Goal: Task Accomplishment & Management: Complete application form

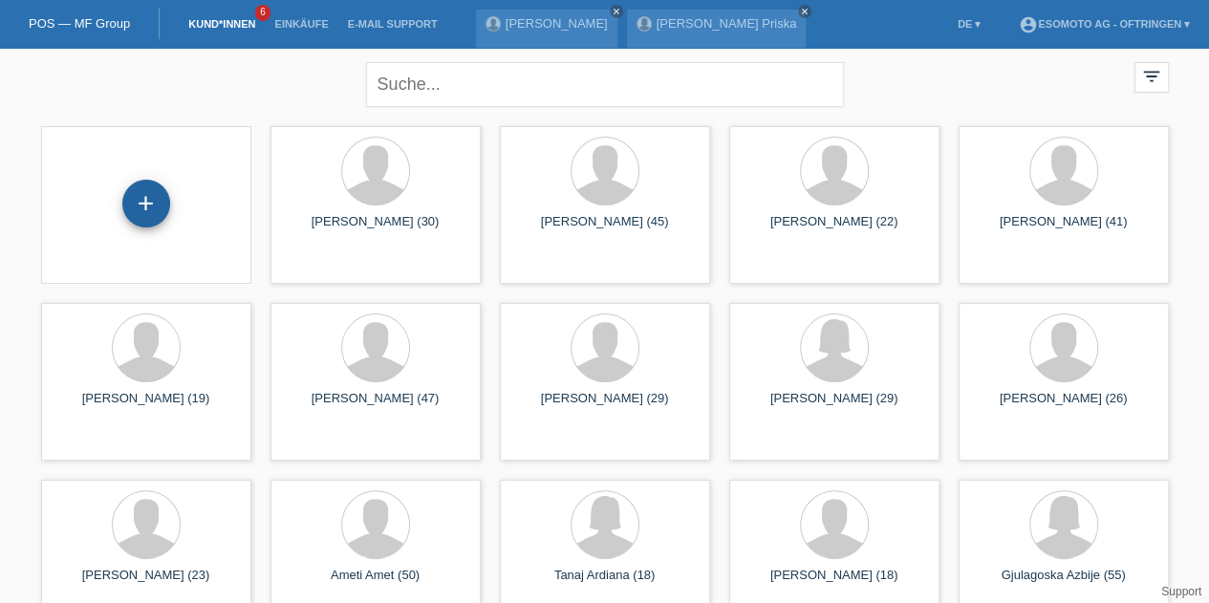
click at [157, 194] on div "+" at bounding box center [146, 203] width 46 height 33
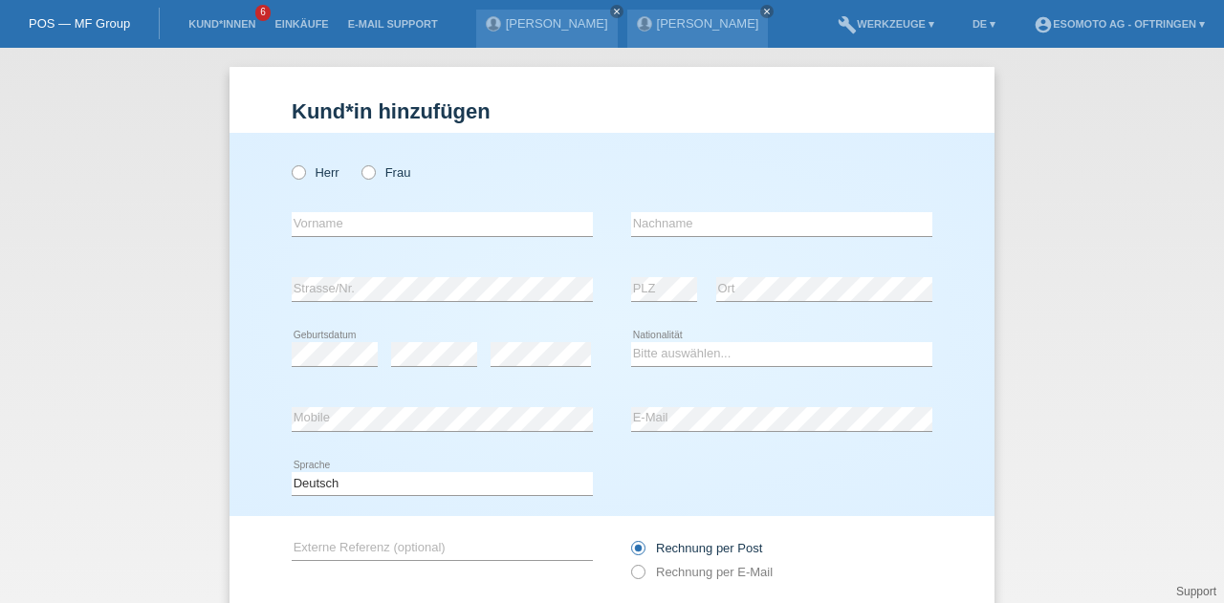
click at [245, 34] on li "Kund*innen 6" at bounding box center [222, 24] width 86 height 49
click at [233, 19] on link "Kund*innen" at bounding box center [222, 23] width 86 height 11
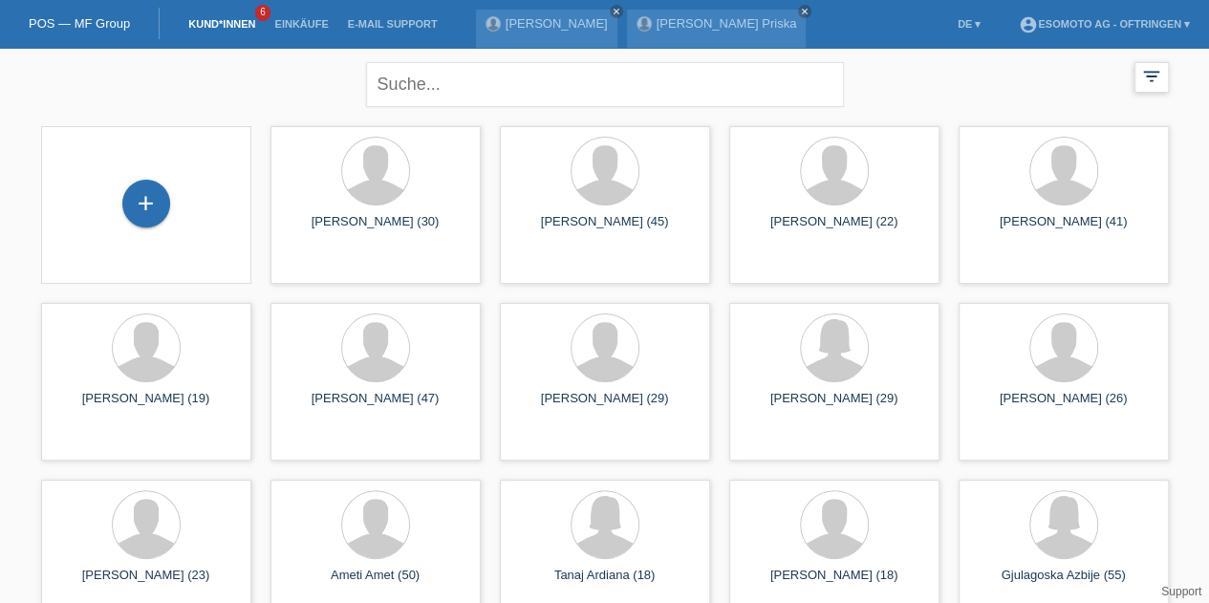
click at [1138, 81] on div "filter_list" at bounding box center [1152, 77] width 34 height 31
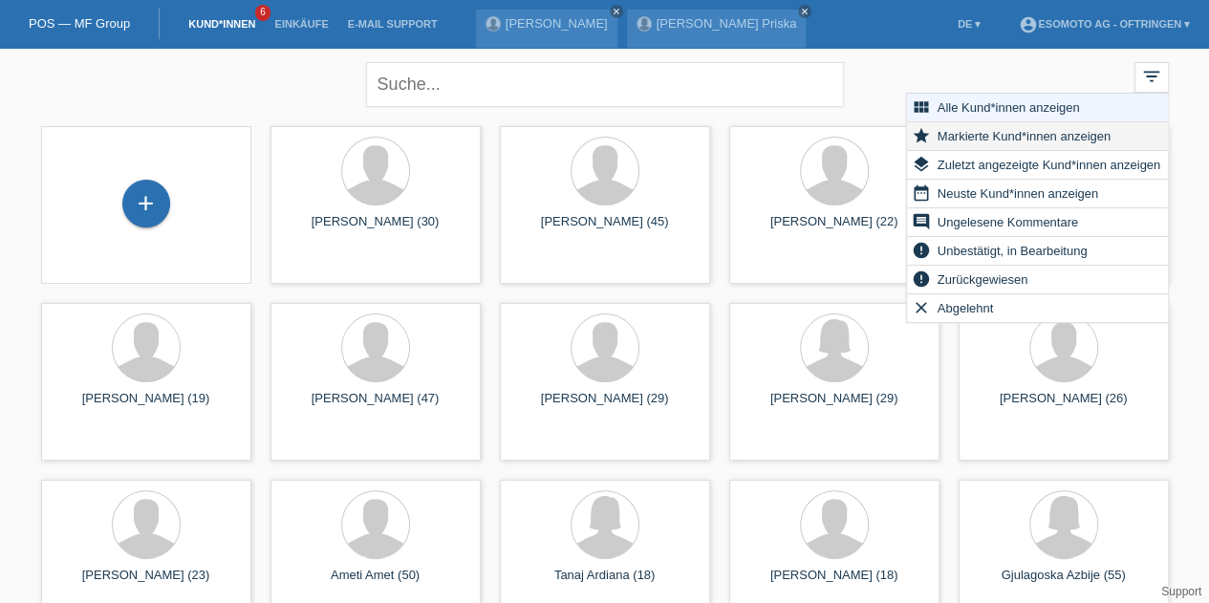
click at [1037, 137] on span "Markierte Kund*innen anzeigen" at bounding box center [1024, 135] width 179 height 23
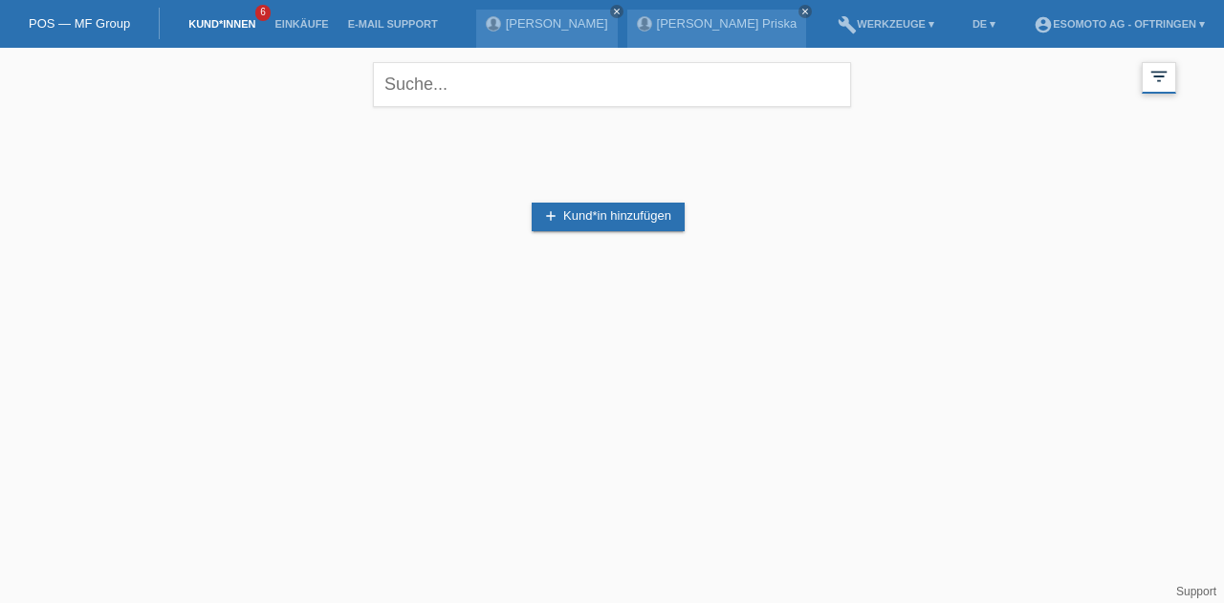
click at [1145, 83] on div "filter_list" at bounding box center [1159, 78] width 34 height 32
click at [1146, 89] on div "filter_list" at bounding box center [1159, 78] width 34 height 32
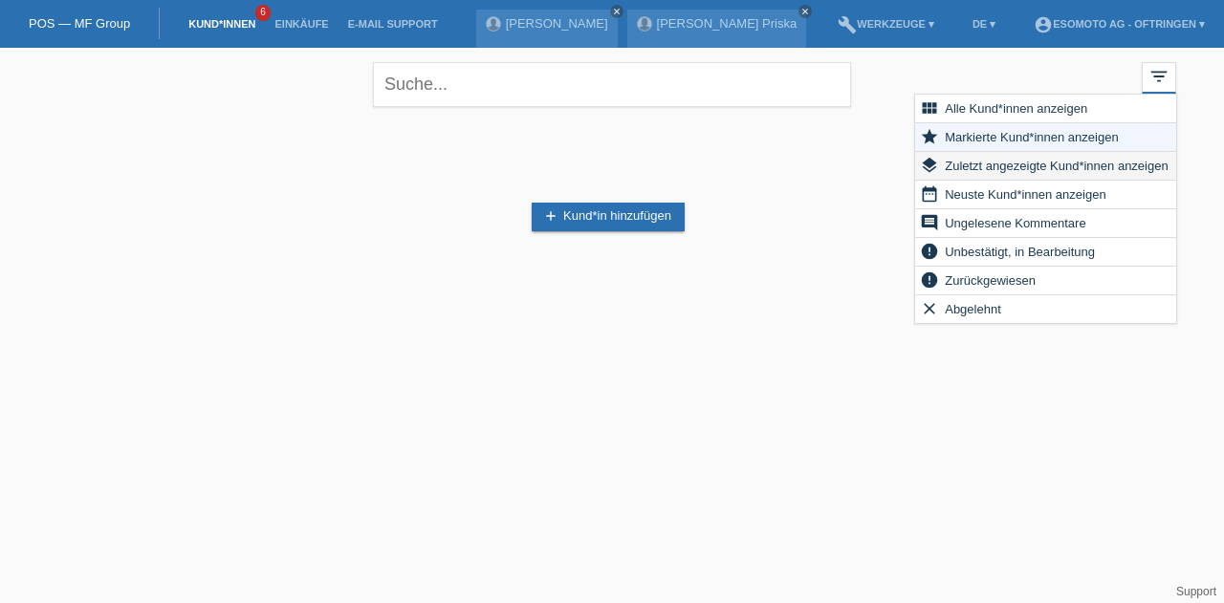
click at [1040, 163] on span "Zuletzt angezeigte Kund*innen anzeigen" at bounding box center [1056, 165] width 229 height 23
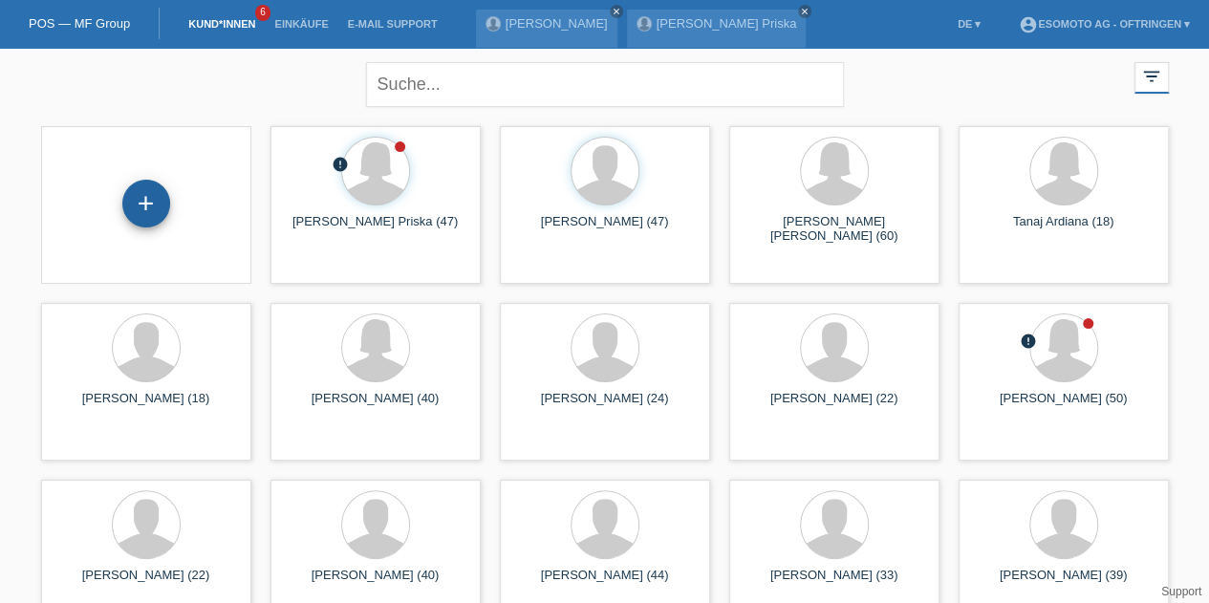
click at [141, 187] on div "+" at bounding box center [146, 204] width 48 height 48
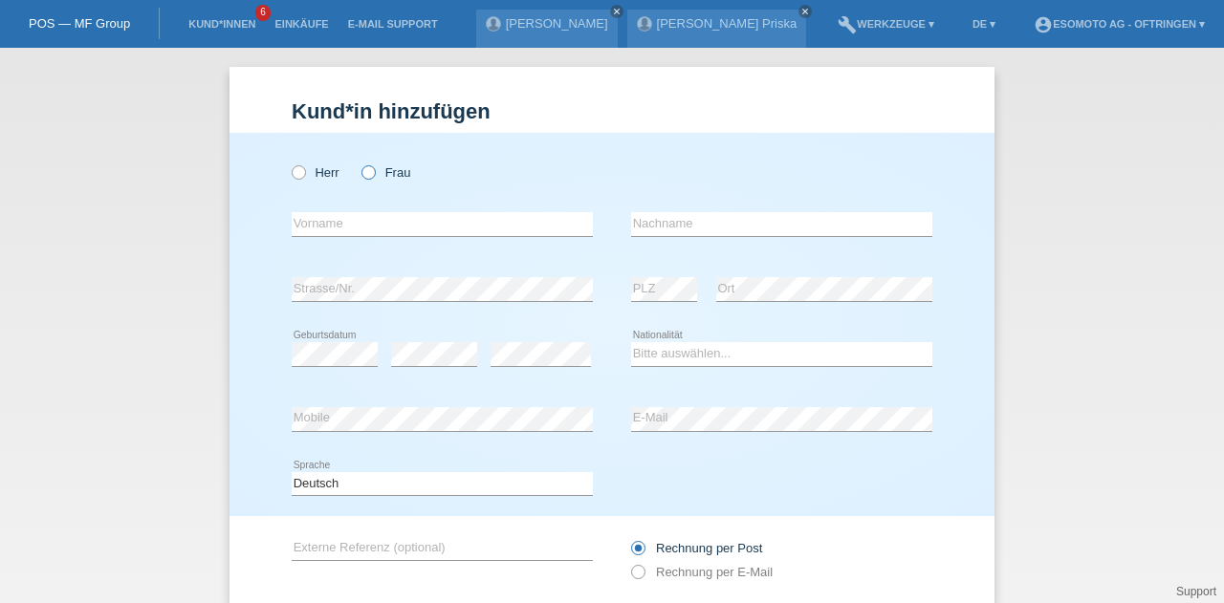
click at [359, 163] on icon at bounding box center [359, 163] width 0 height 0
click at [361, 169] on input "Frau" at bounding box center [367, 171] width 12 height 12
radio input "true"
click at [353, 230] on input "text" at bounding box center [442, 224] width 301 height 24
paste input "Sahra"
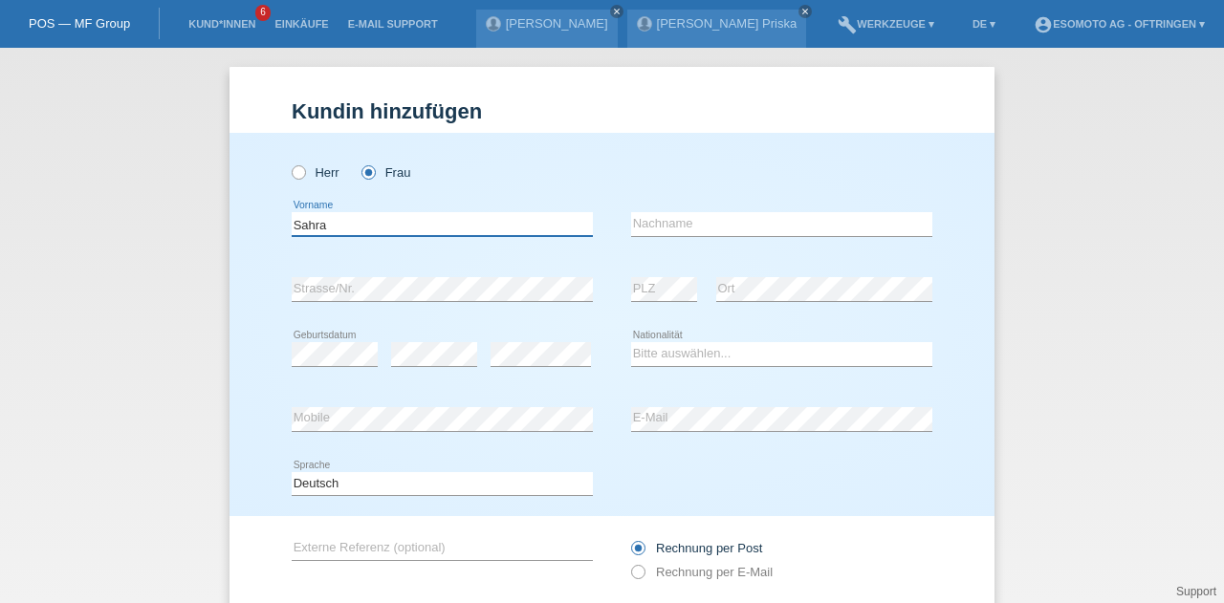
type input "Sahra"
click at [671, 226] on input "text" at bounding box center [781, 224] width 301 height 24
paste input "Stutz"
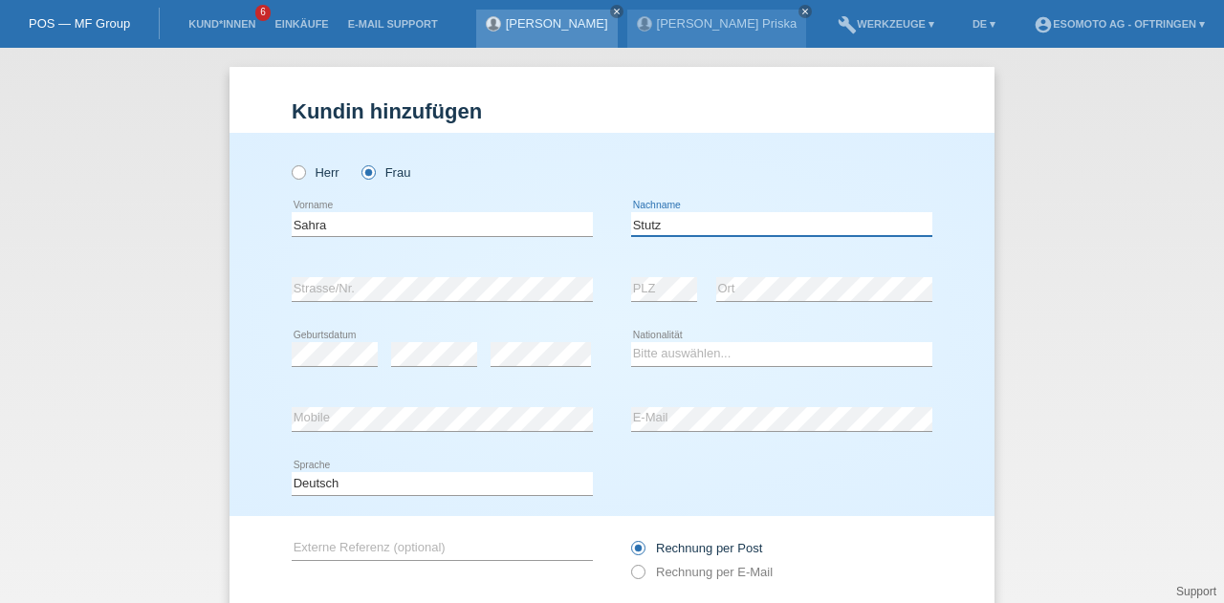
type input "Stutz"
click at [620, 292] on div "error Strasse/Nr. error PLZ error Ort" at bounding box center [612, 289] width 641 height 65
click at [243, 307] on div "Herr Frau Sahra error Vorname" at bounding box center [611, 324] width 765 height 383
click at [56, 454] on div "Kund*in hinzufügen Kunde hinzufügen Kundin hinzufügen Herr Frau Sahra error Vor…" at bounding box center [612, 325] width 1224 height 555
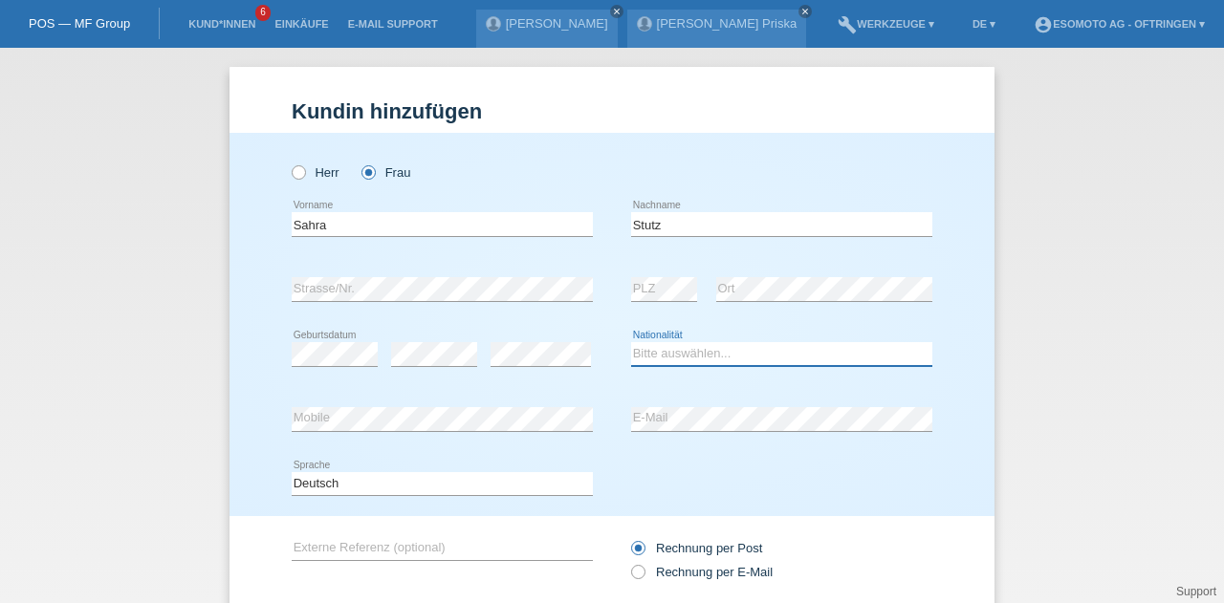
click at [696, 360] on select "Bitte auswählen... Schweiz Deutschland Liechtenstein Österreich ------------ Af…" at bounding box center [781, 353] width 301 height 23
select select "CH"
click at [631, 342] on select "Bitte auswählen... Schweiz Deutschland Liechtenstein Österreich ------------ Af…" at bounding box center [781, 353] width 301 height 23
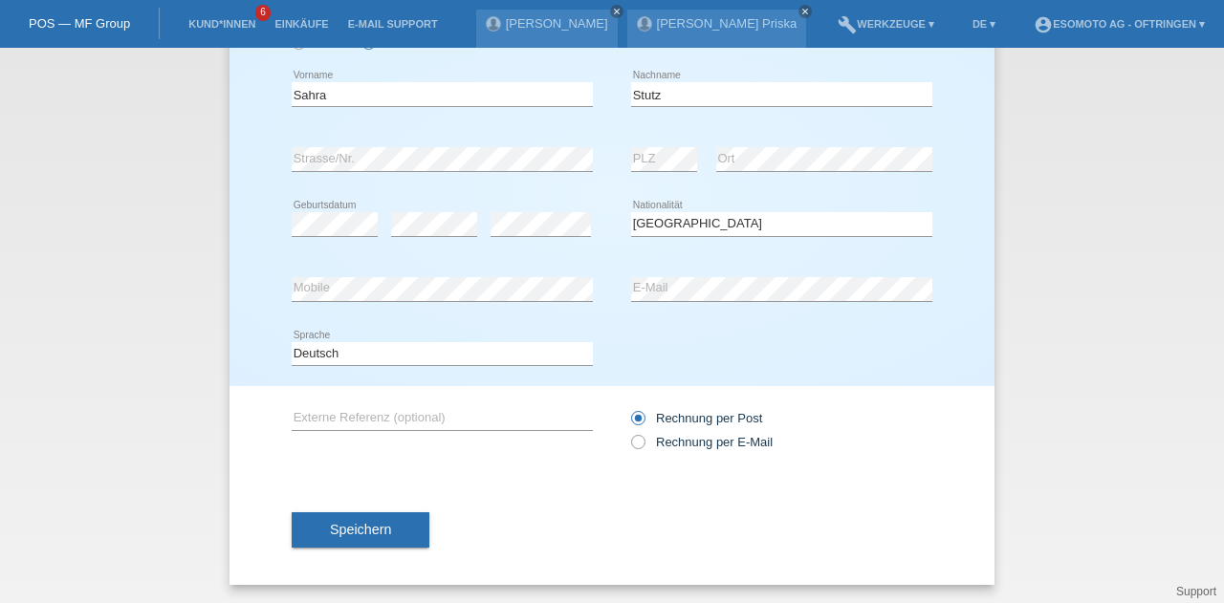
click at [385, 510] on div "Speichern" at bounding box center [612, 530] width 641 height 111
click at [381, 527] on span "Speichern" at bounding box center [360, 529] width 61 height 15
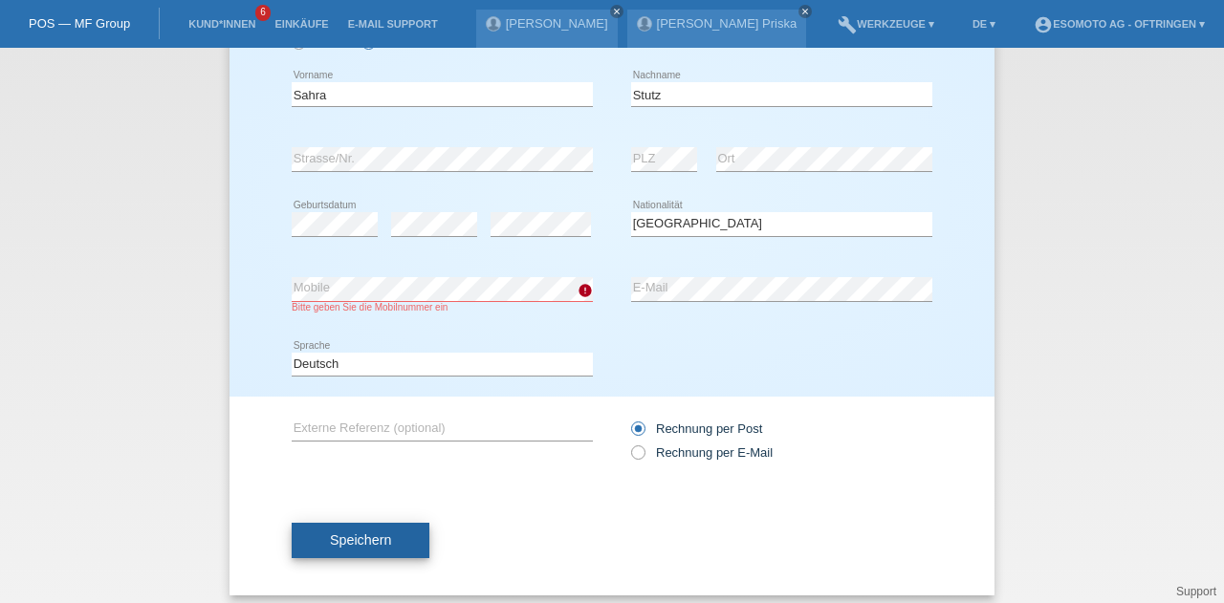
click at [365, 550] on button "Speichern" at bounding box center [361, 541] width 138 height 36
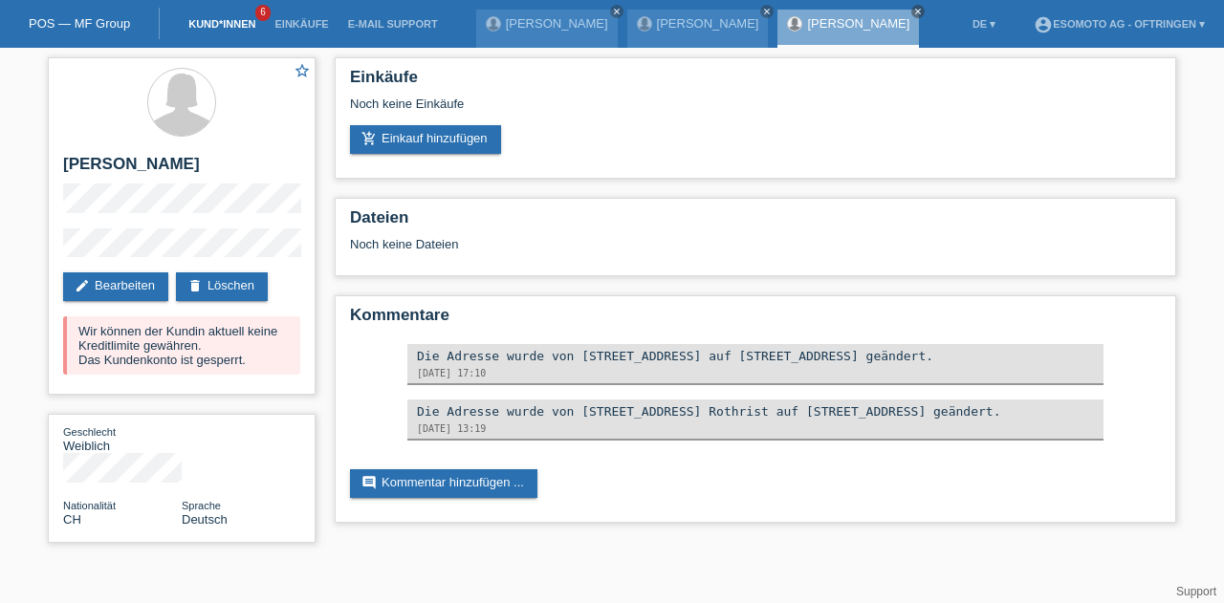
click at [215, 23] on link "Kund*innen" at bounding box center [222, 23] width 86 height 11
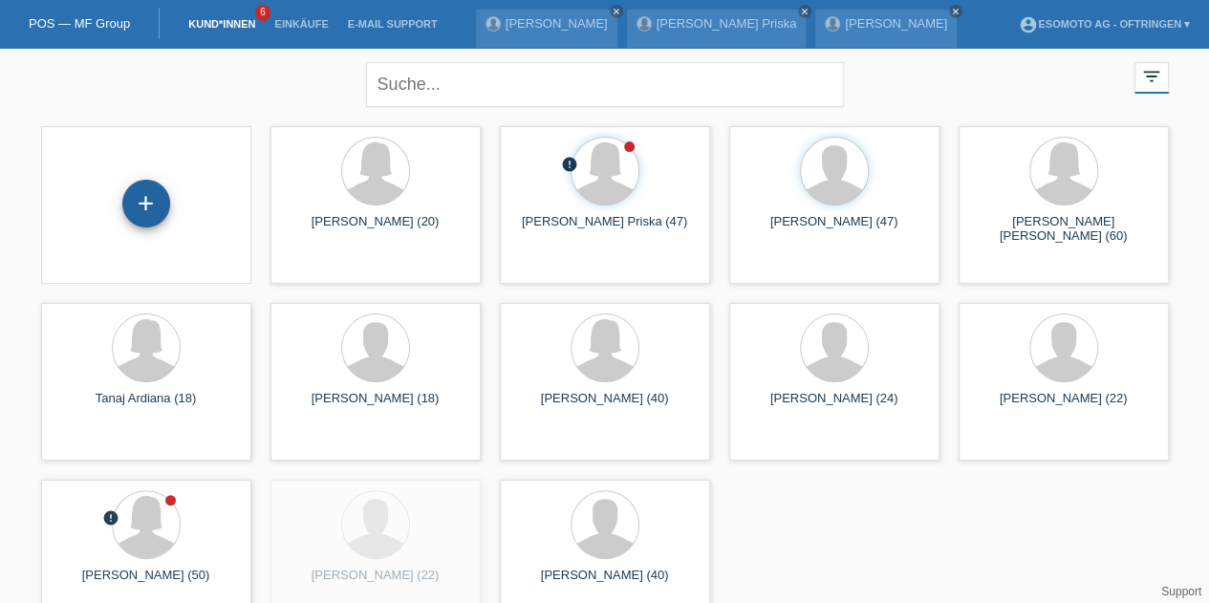
click at [159, 212] on div "+" at bounding box center [146, 203] width 46 height 33
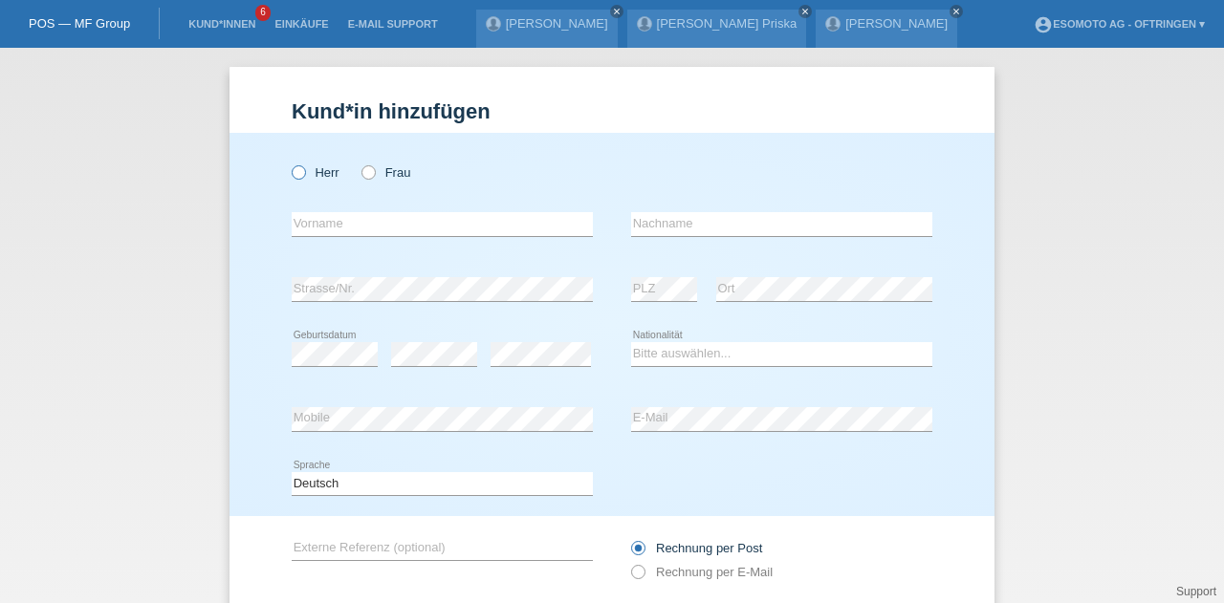
click at [302, 172] on label "Herr" at bounding box center [316, 172] width 48 height 14
click at [302, 172] on input "Herr" at bounding box center [298, 171] width 12 height 12
radio input "true"
click at [333, 233] on input "text" at bounding box center [442, 224] width 301 height 24
click at [442, 183] on div "Herr Frau" at bounding box center [442, 172] width 301 height 39
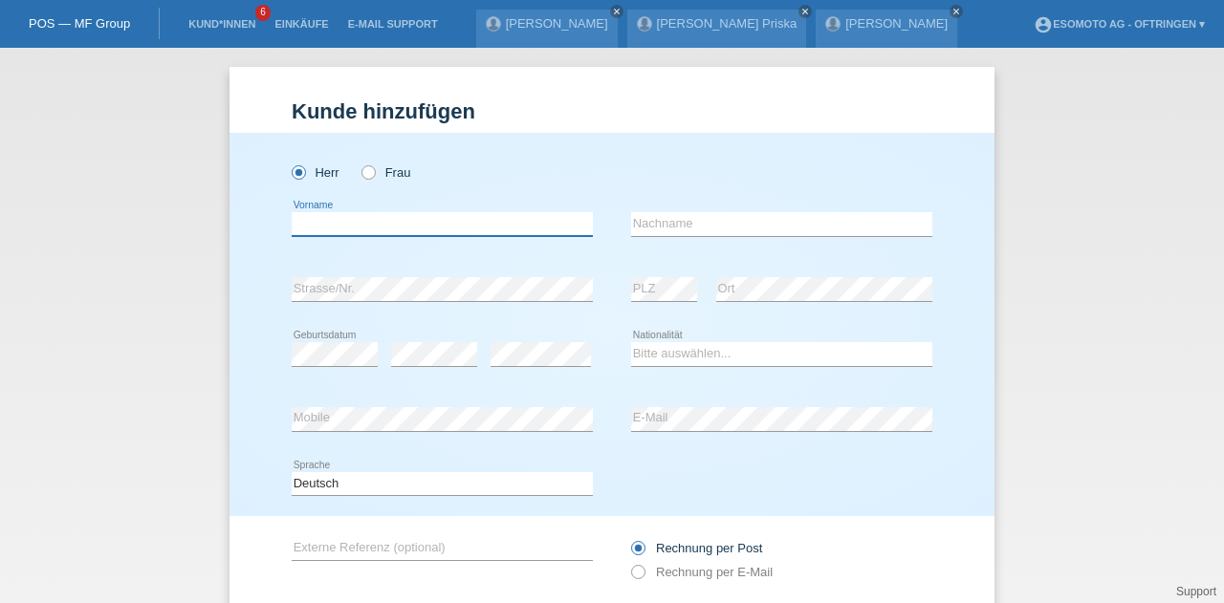
click at [384, 220] on input "text" at bounding box center [442, 224] width 301 height 24
type input "Kirmiztas"
click at [644, 212] on input "text" at bounding box center [781, 224] width 301 height 24
type input "Cengiz"
click at [602, 259] on div "error Strasse/Nr. error PLZ error Ort" at bounding box center [612, 289] width 641 height 65
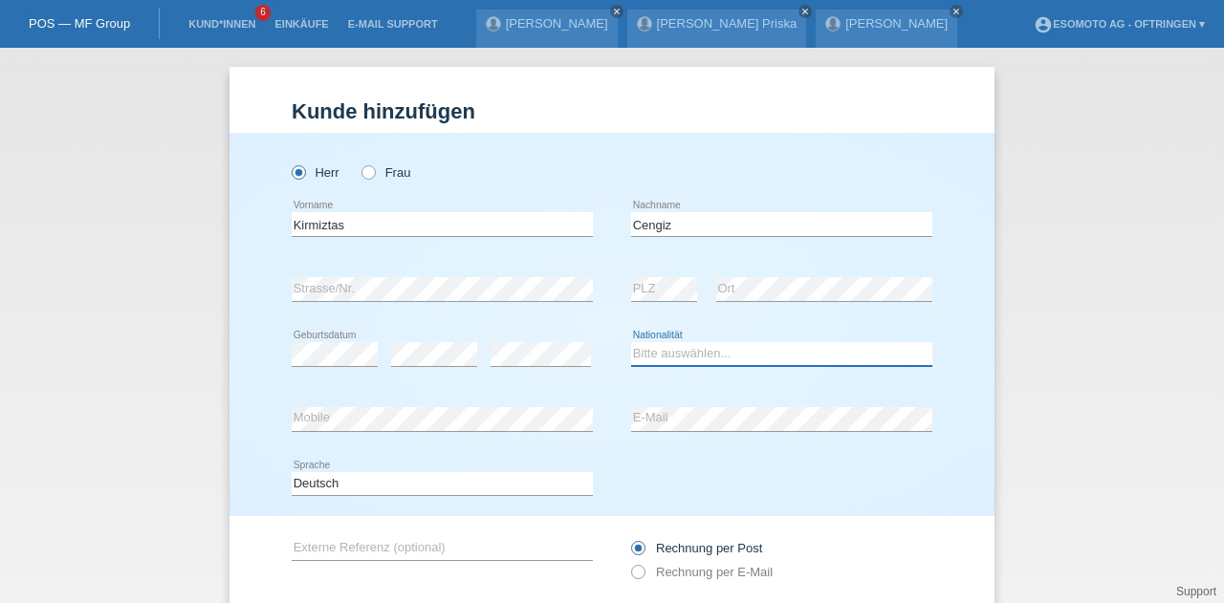
click at [739, 358] on select "Bitte auswählen... Schweiz Deutschland Liechtenstein Österreich ------------ Af…" at bounding box center [781, 353] width 301 height 23
select select "TR"
click at [631, 342] on select "Bitte auswählen... Schweiz Deutschland Liechtenstein Österreich ------------ Af…" at bounding box center [781, 353] width 301 height 23
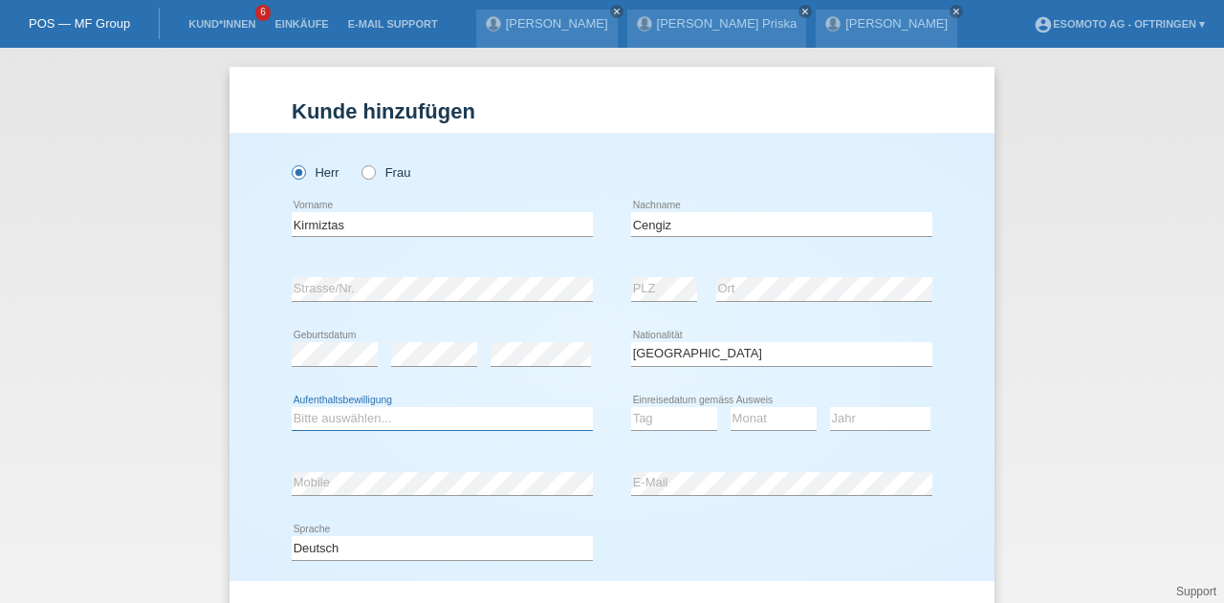
click at [407, 420] on select "Bitte auswählen... C B B - Flüchtlingsstatus Andere" at bounding box center [442, 418] width 301 height 23
select select "C"
click at [292, 407] on select "Bitte auswählen... C B B - Flüchtlingsstatus Andere" at bounding box center [442, 418] width 301 height 23
click at [639, 425] on select "Tag 01 02 03 04 05 06 07 08 09 10 11" at bounding box center [674, 418] width 86 height 23
select select "05"
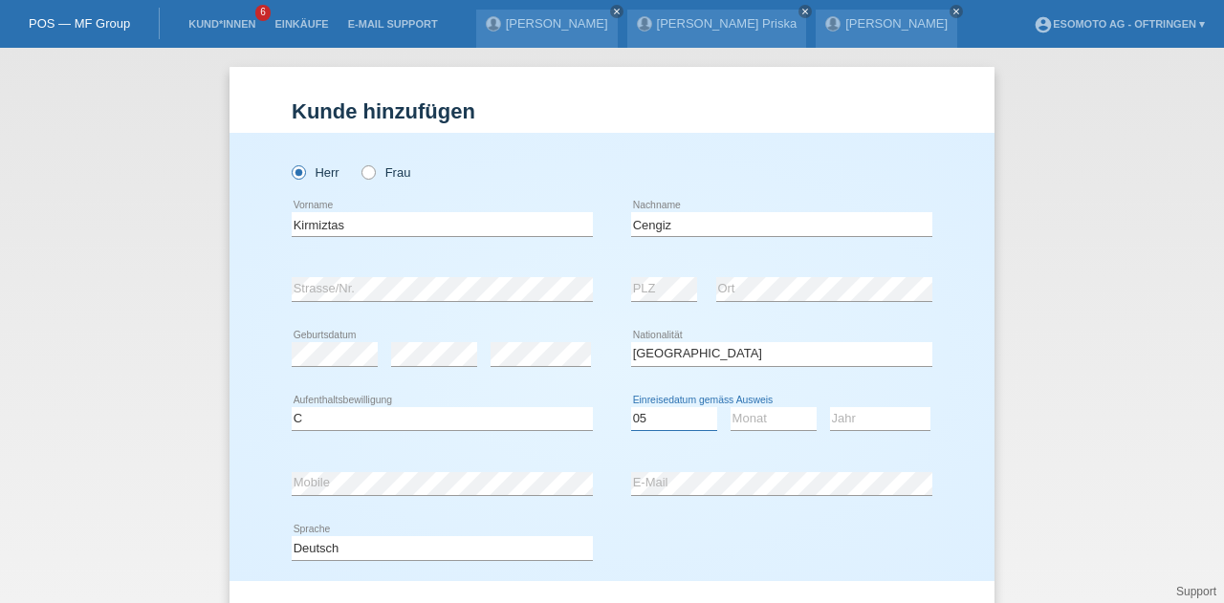
click at [631, 407] on select "Tag 01 02 03 04 05 06 07 08 09 10 11" at bounding box center [674, 418] width 86 height 23
click at [746, 421] on select "Monat 01 02 03 04 05 06 07 08 09 10 11" at bounding box center [773, 418] width 86 height 23
select select "10"
click at [730, 407] on select "Monat 01 02 03 04 05 06 07 08 09 10 11" at bounding box center [773, 418] width 86 height 23
click at [844, 418] on select "Jahr 2025 2024 2023 2022 2021 2020 2019 2018 2017 2016 2015 2014 2013 2012 2011…" at bounding box center [880, 418] width 100 height 23
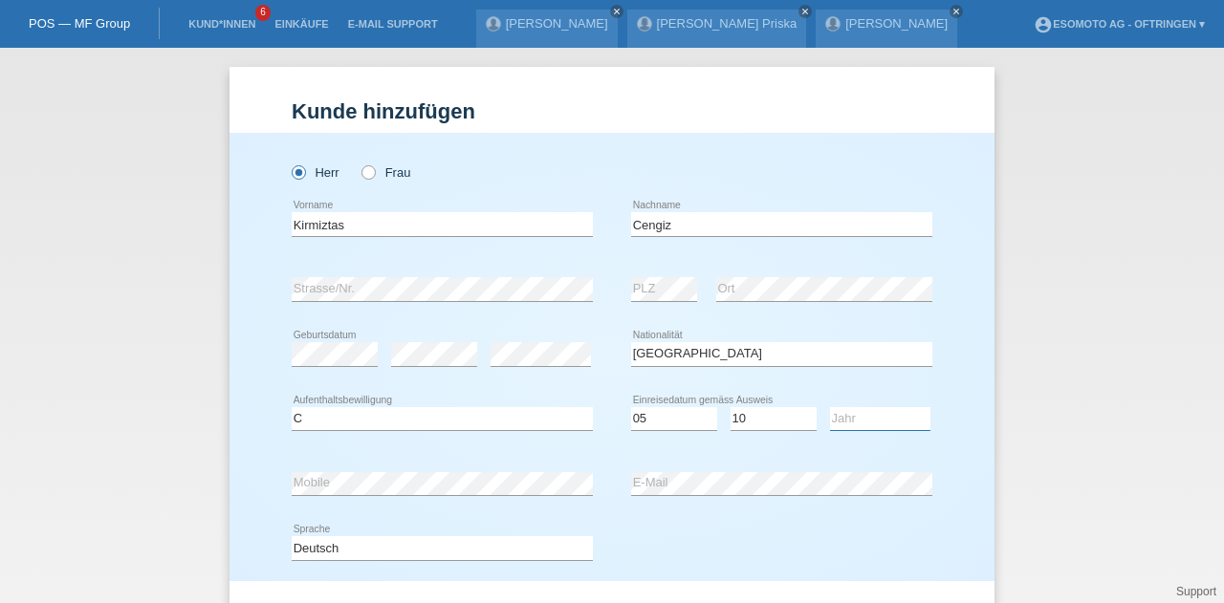
select select "1980"
click at [830, 407] on select "Jahr 2025 2024 2023 2022 2021 2020 2019 2018 2017 2016 2015 2014 2013 2012 2011…" at bounding box center [880, 418] width 100 height 23
drag, startPoint x: 374, startPoint y: 224, endPoint x: 241, endPoint y: 229, distance: 133.0
click at [241, 229] on div "Herr Frau Kirmiztas error Vorname" at bounding box center [611, 357] width 765 height 448
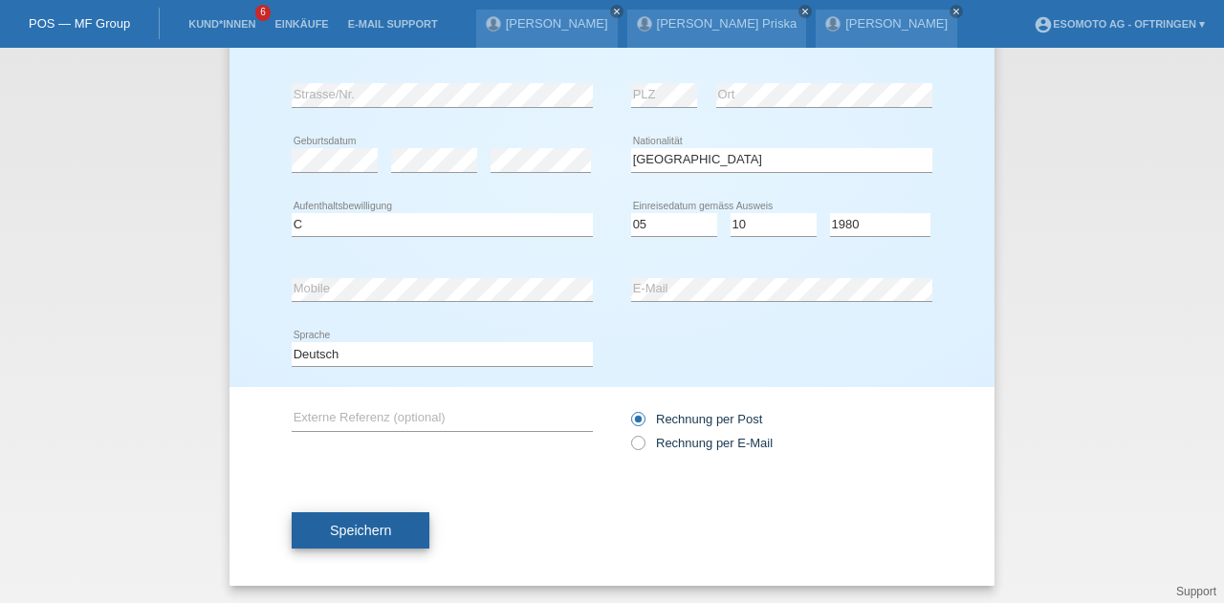
click at [346, 533] on span "Speichern" at bounding box center [360, 530] width 61 height 15
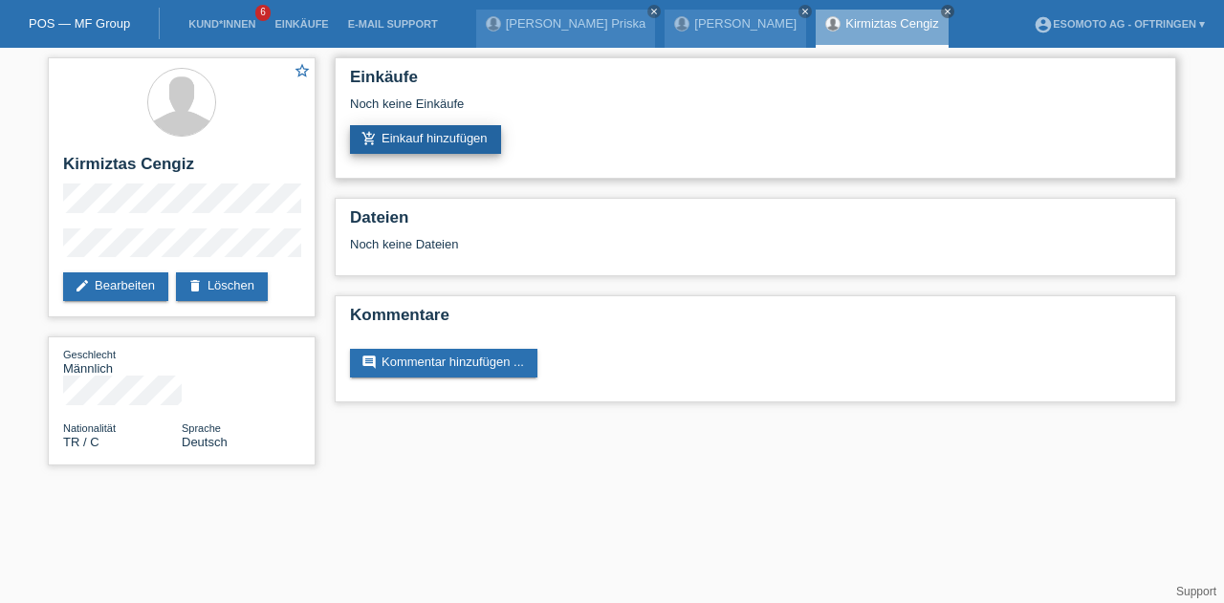
click at [396, 139] on link "add_shopping_cart Einkauf hinzufügen" at bounding box center [425, 139] width 151 height 29
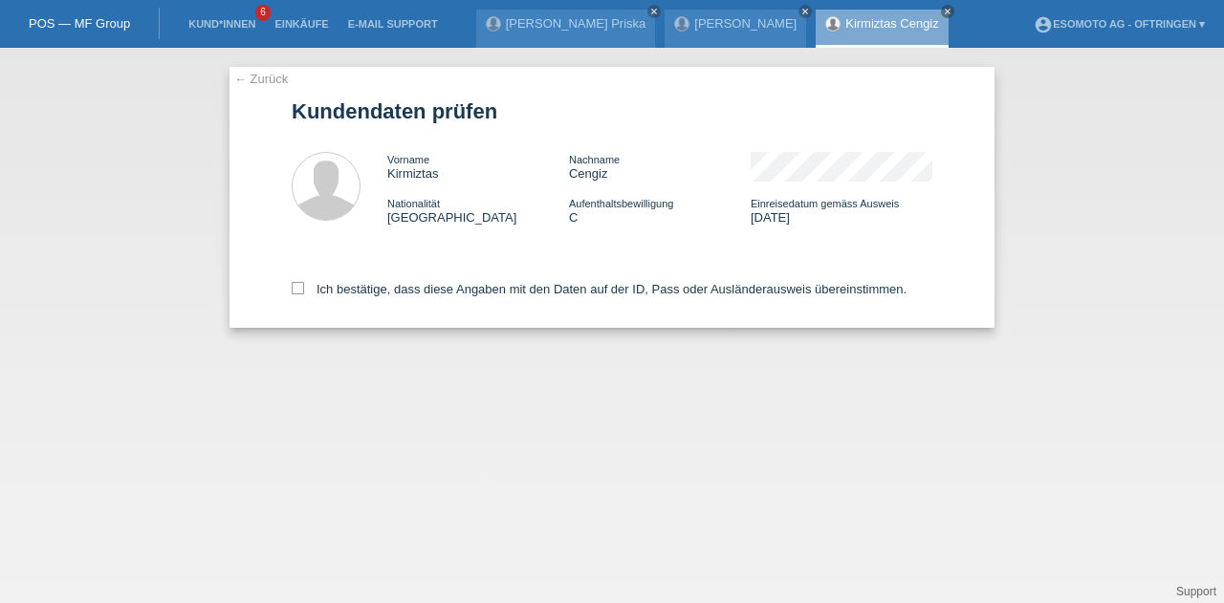
click at [304, 304] on div "Ich bestätige, dass diese Angaben mit den Daten auf der ID, Pass oder Ausländer…" at bounding box center [612, 286] width 641 height 84
click at [294, 289] on icon at bounding box center [298, 288] width 12 height 12
click at [294, 289] on input "Ich bestätige, dass diese Angaben mit den Daten auf der ID, Pass oder Ausländer…" at bounding box center [298, 288] width 12 height 12
checkbox input "true"
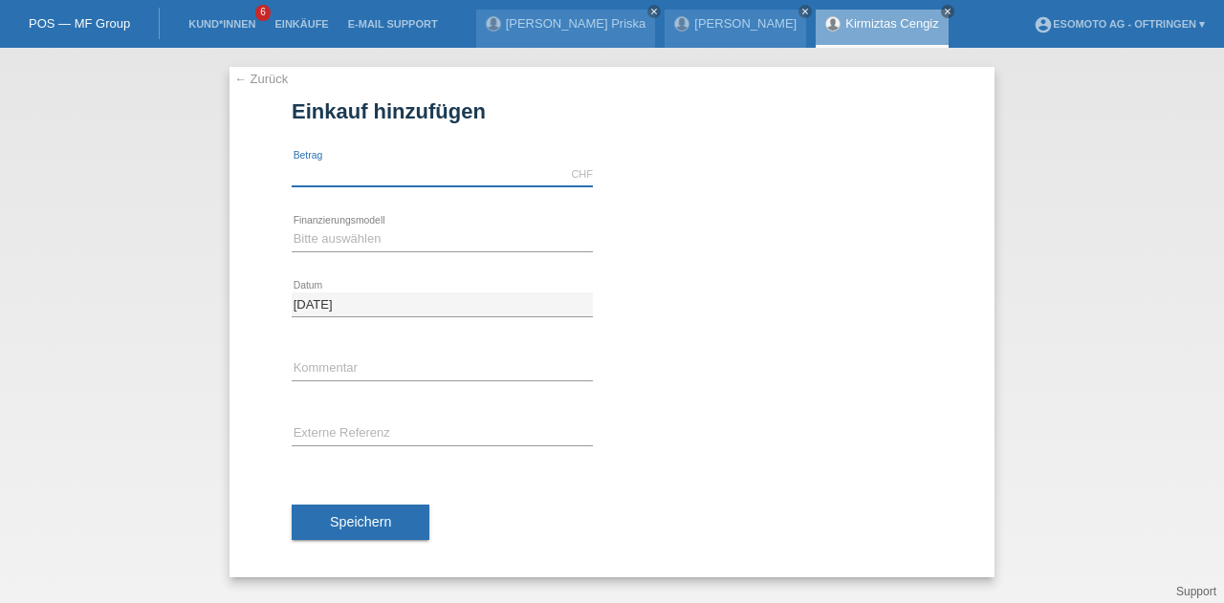
click at [355, 174] on input "text" at bounding box center [442, 175] width 301 height 24
type input "2690.00"
click at [333, 246] on select "Bitte auswählen Fixe Raten Kauf auf Rechnung mit Teilzahlungsoption" at bounding box center [442, 239] width 301 height 23
select select "69"
click at [292, 228] on select "Bitte auswählen Fixe Raten Kauf auf Rechnung mit Teilzahlungsoption" at bounding box center [442, 239] width 301 height 23
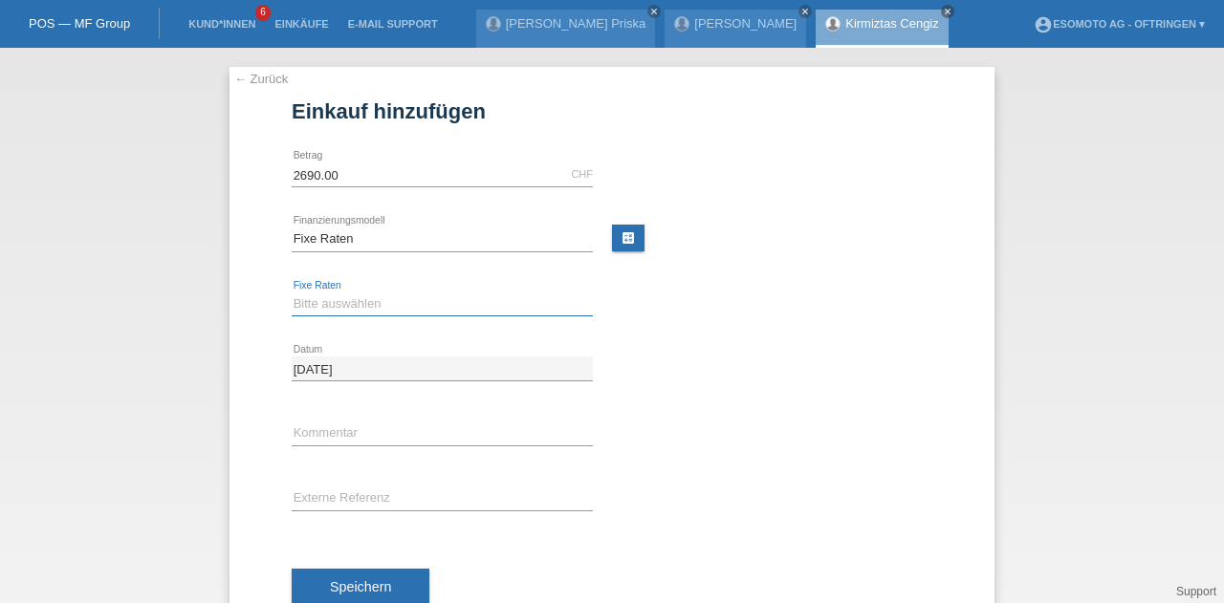
click at [325, 303] on select "Bitte auswählen 12 Raten 24 Raten 36 Raten 48 Raten" at bounding box center [442, 304] width 301 height 23
select select "139"
click at [292, 293] on select "Bitte auswählen 12 Raten 24 Raten 36 Raten 48 Raten" at bounding box center [442, 304] width 301 height 23
click at [331, 583] on span "Speichern" at bounding box center [360, 586] width 61 height 15
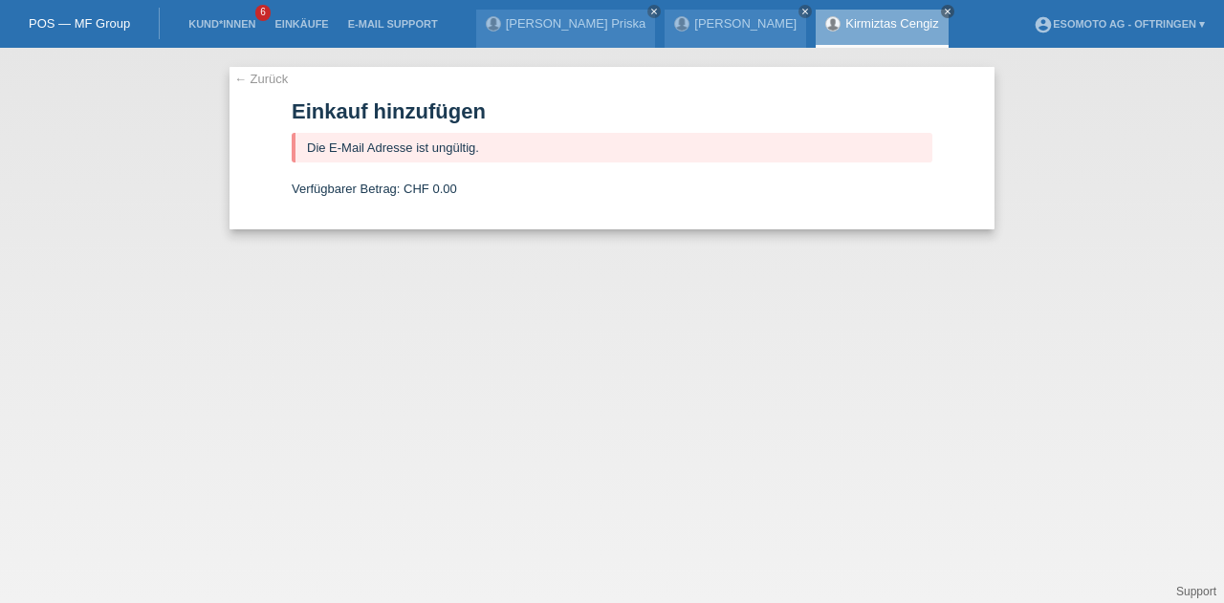
click at [235, 79] on link "← Zurück" at bounding box center [261, 79] width 54 height 14
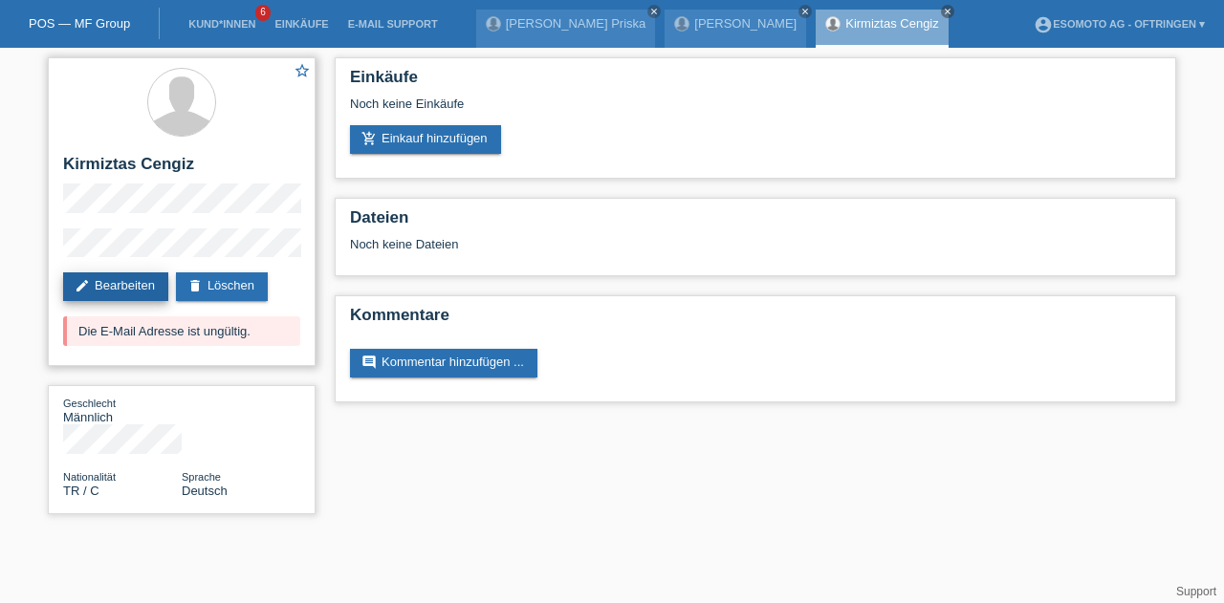
click at [121, 282] on link "edit Bearbeiten" at bounding box center [115, 286] width 105 height 29
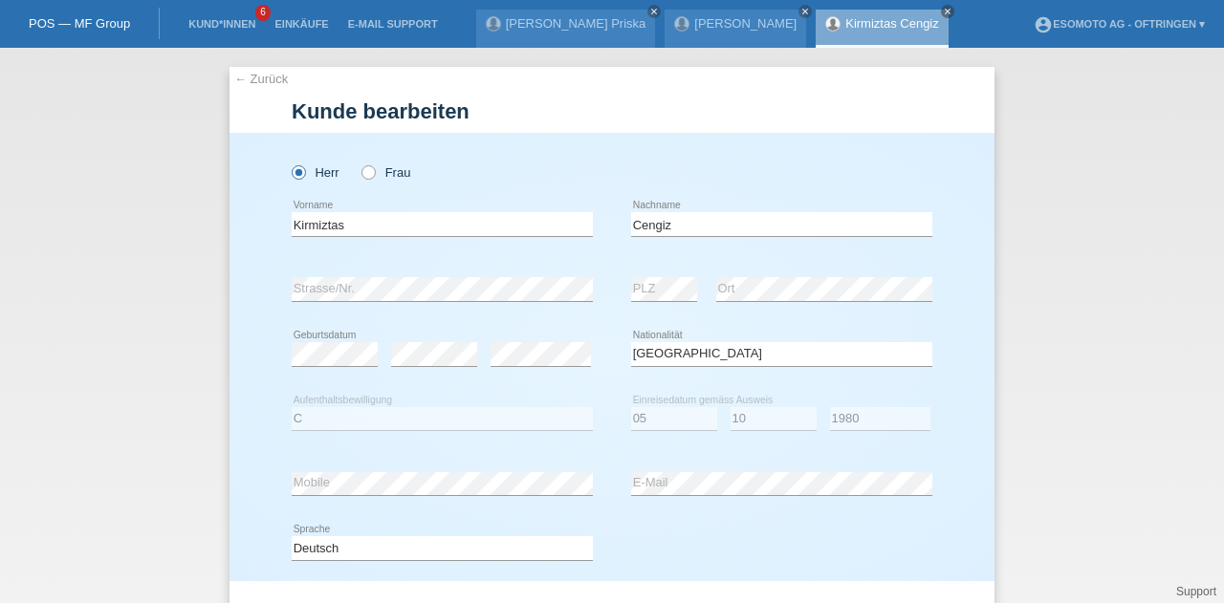
select select "TR"
select select "C"
select select "05"
select select "10"
select select "1980"
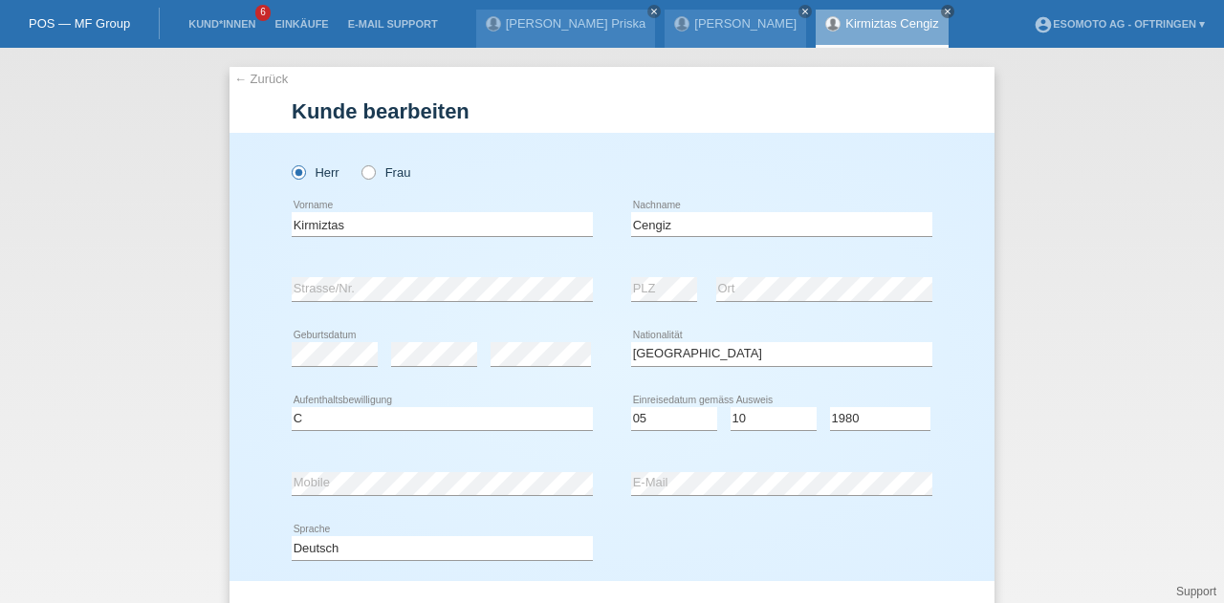
scroll to position [142, 0]
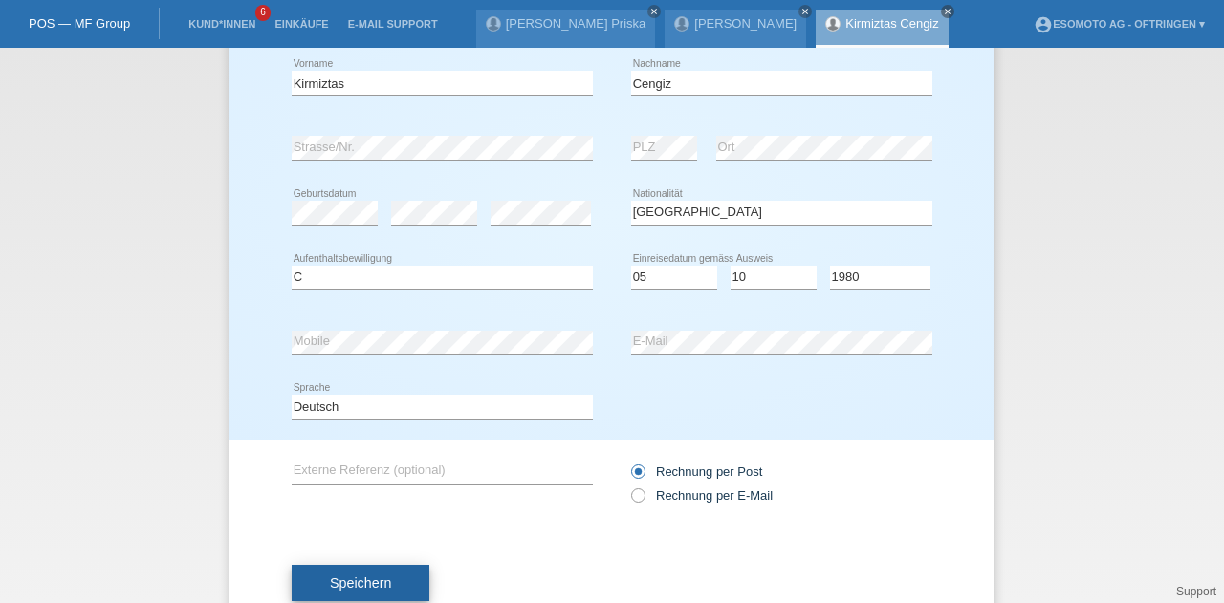
click at [394, 577] on button "Speichern" at bounding box center [361, 583] width 138 height 36
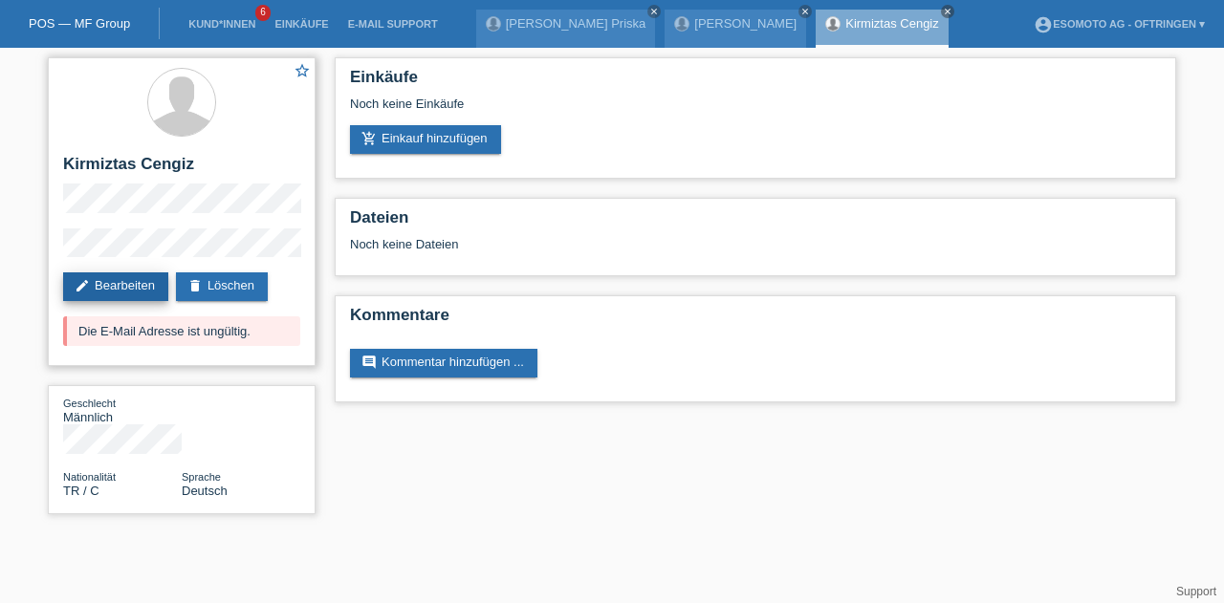
click at [105, 282] on link "edit Bearbeiten" at bounding box center [115, 286] width 105 height 29
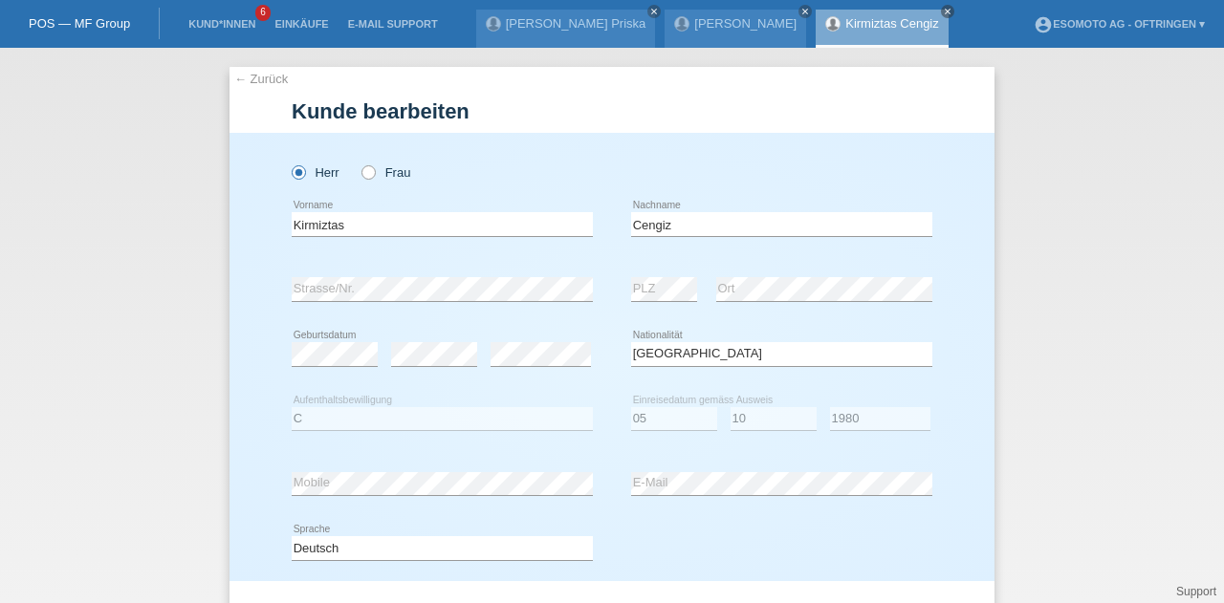
select select "TR"
select select "C"
select select "05"
select select "10"
select select "1980"
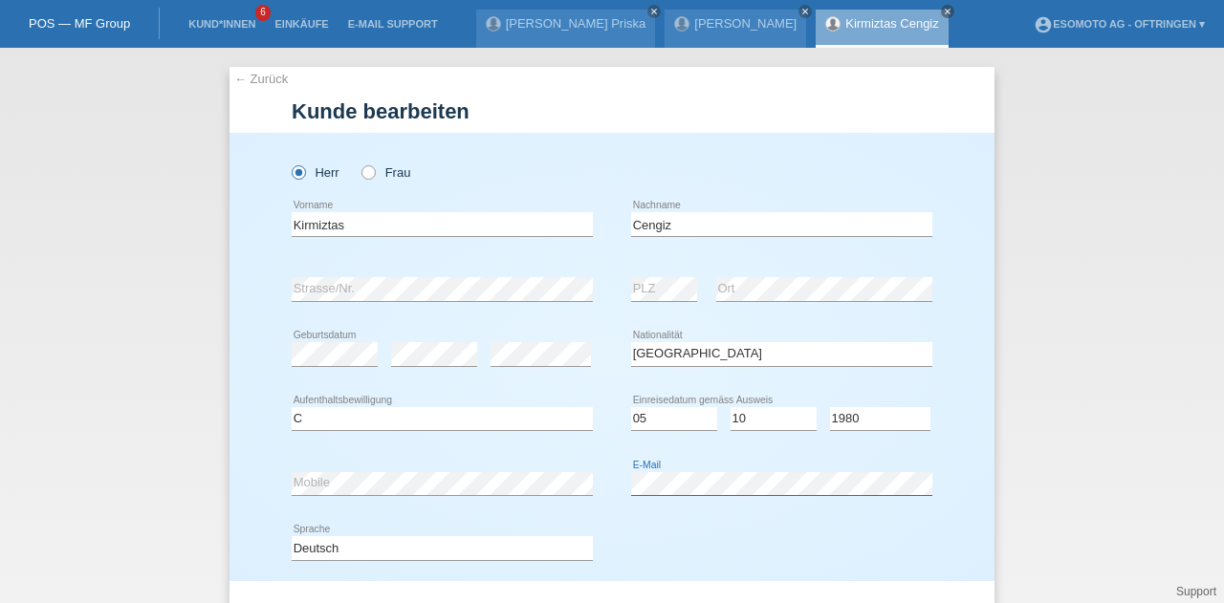
click at [611, 496] on div "error Mobile error E-Mail" at bounding box center [612, 483] width 641 height 65
click at [899, 556] on div "Deutsch Français Italiano English error Sprache" at bounding box center [612, 548] width 641 height 65
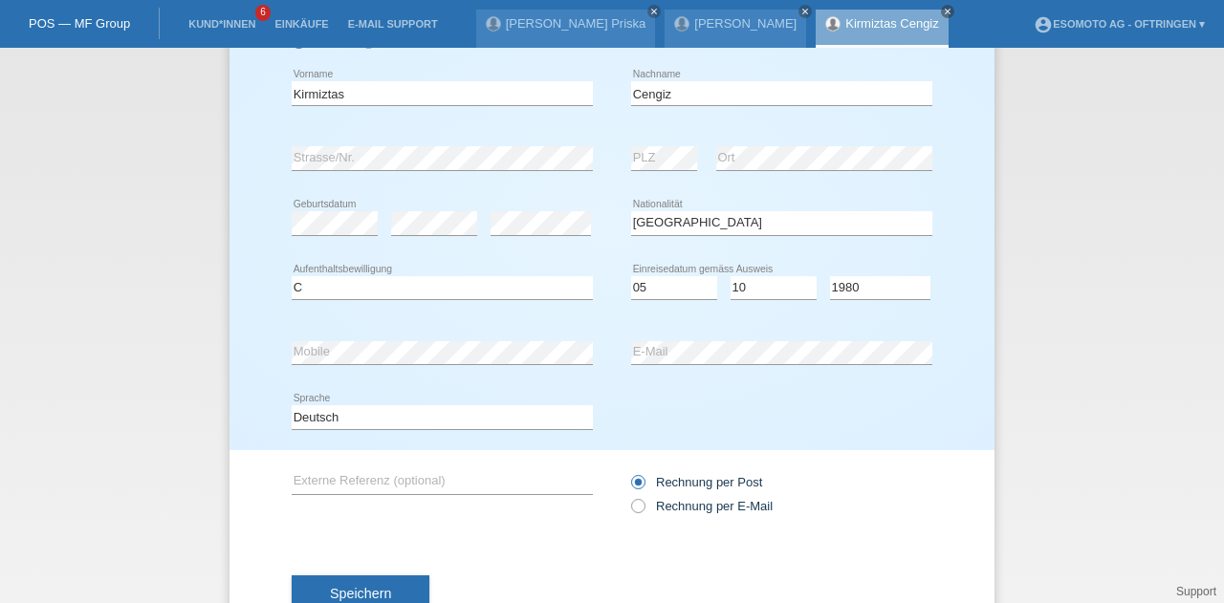
scroll to position [132, 0]
click at [509, 349] on div "error Mobile error E-Mail" at bounding box center [612, 351] width 641 height 65
click at [342, 581] on button "Speichern" at bounding box center [361, 593] width 138 height 36
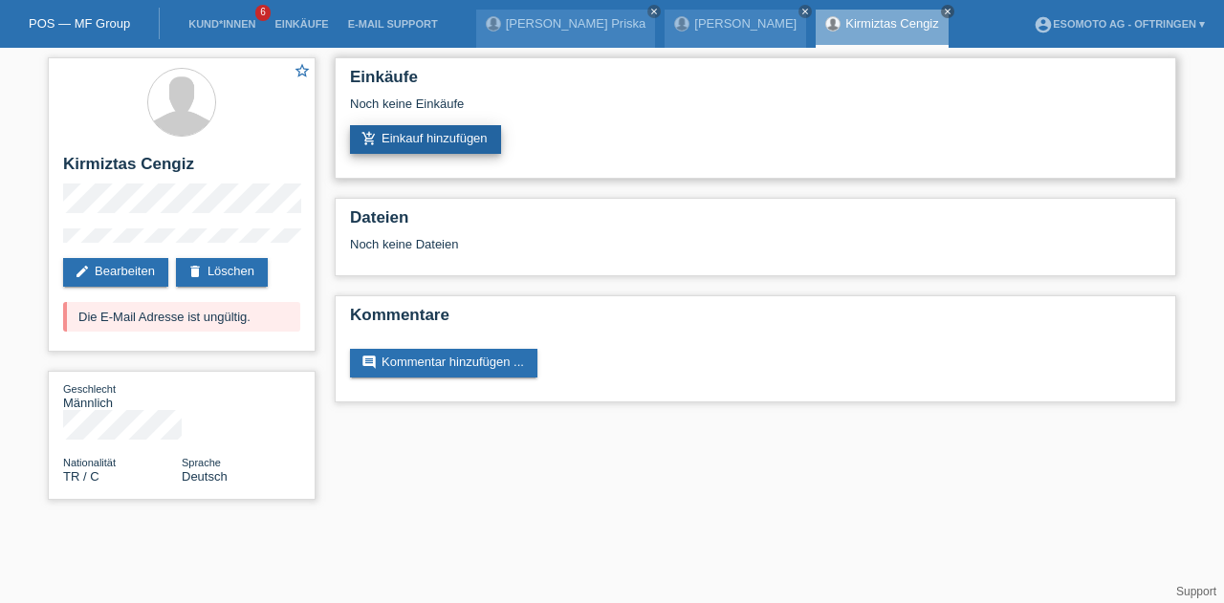
click at [447, 149] on link "add_shopping_cart Einkauf hinzufügen" at bounding box center [425, 139] width 151 height 29
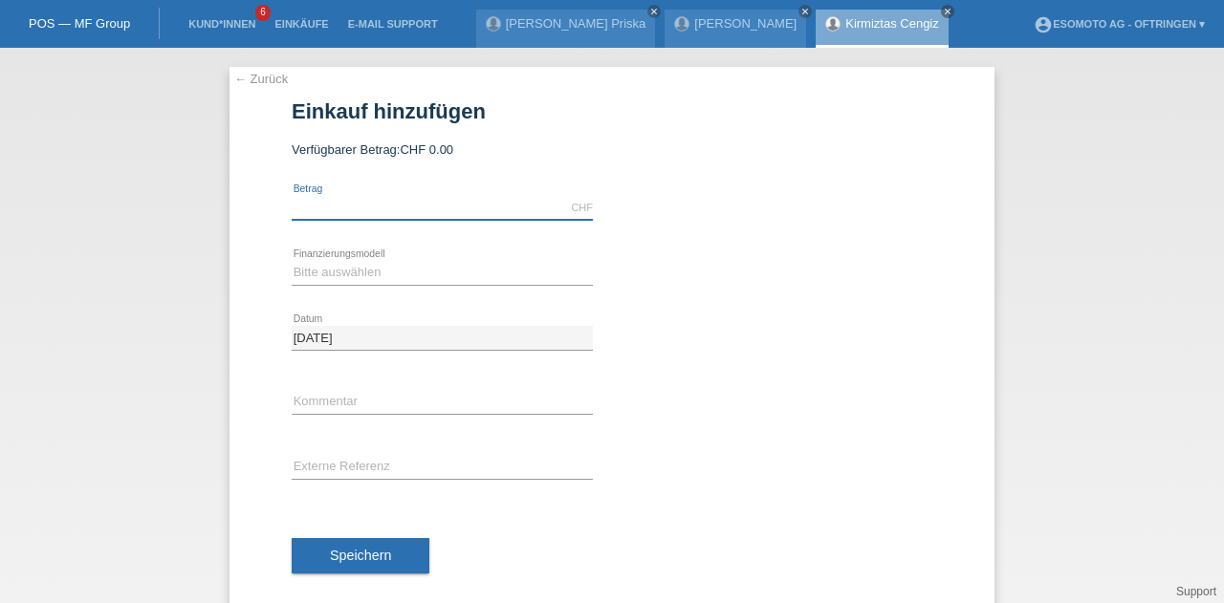
click at [382, 201] on input "text" at bounding box center [442, 208] width 301 height 24
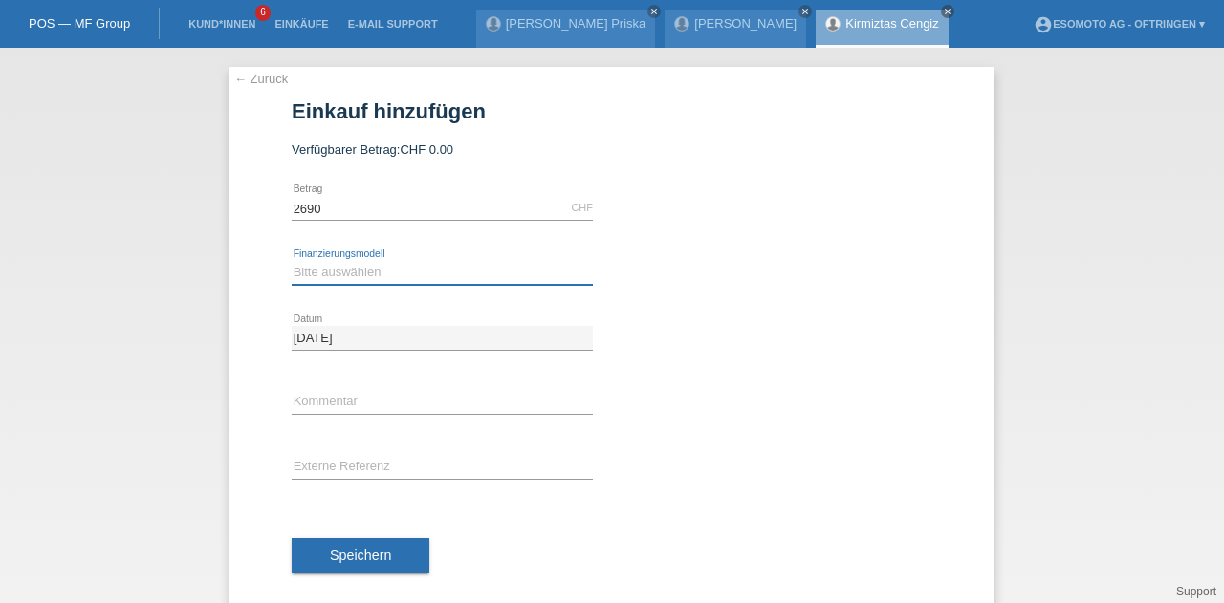
type input "2690.00"
drag, startPoint x: 321, startPoint y: 267, endPoint x: 281, endPoint y: 254, distance: 42.0
click at [281, 254] on div "← Zurück Einkauf hinzufügen Verfügbarer Betrag: CHF 0.00 2690.00 error" at bounding box center [611, 339] width 765 height 544
click at [304, 267] on select "Bitte auswählen Fixe Raten Kauf auf Rechnung mit Teilzahlungsoption" at bounding box center [442, 272] width 301 height 23
select select "69"
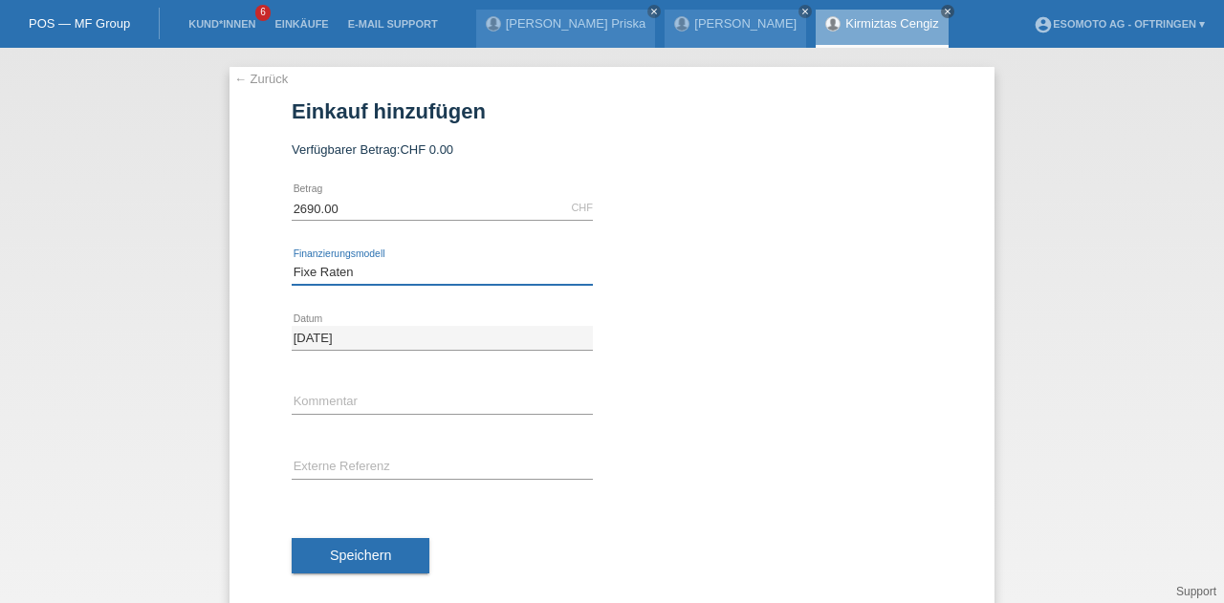
click at [292, 261] on select "Bitte auswählen Fixe Raten Kauf auf Rechnung mit Teilzahlungsoption" at bounding box center [442, 272] width 301 height 23
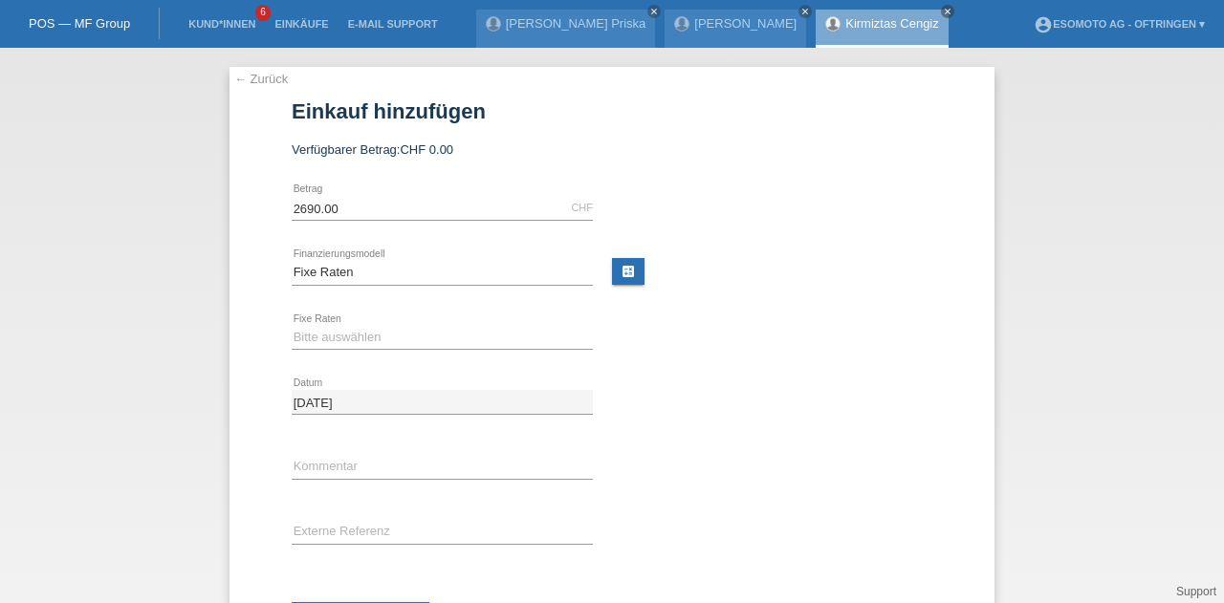
click at [315, 321] on div "Bitte auswählen 12 Raten 24 Raten 36 Raten 48 Raten error Fixe Raten" at bounding box center [442, 338] width 301 height 65
click at [315, 338] on select "Bitte auswählen 12 Raten 24 Raten 36 Raten 48 Raten" at bounding box center [442, 337] width 301 height 23
select select "139"
click at [292, 326] on select "Bitte auswählen 12 Raten 24 Raten 36 Raten 48 Raten" at bounding box center [442, 337] width 301 height 23
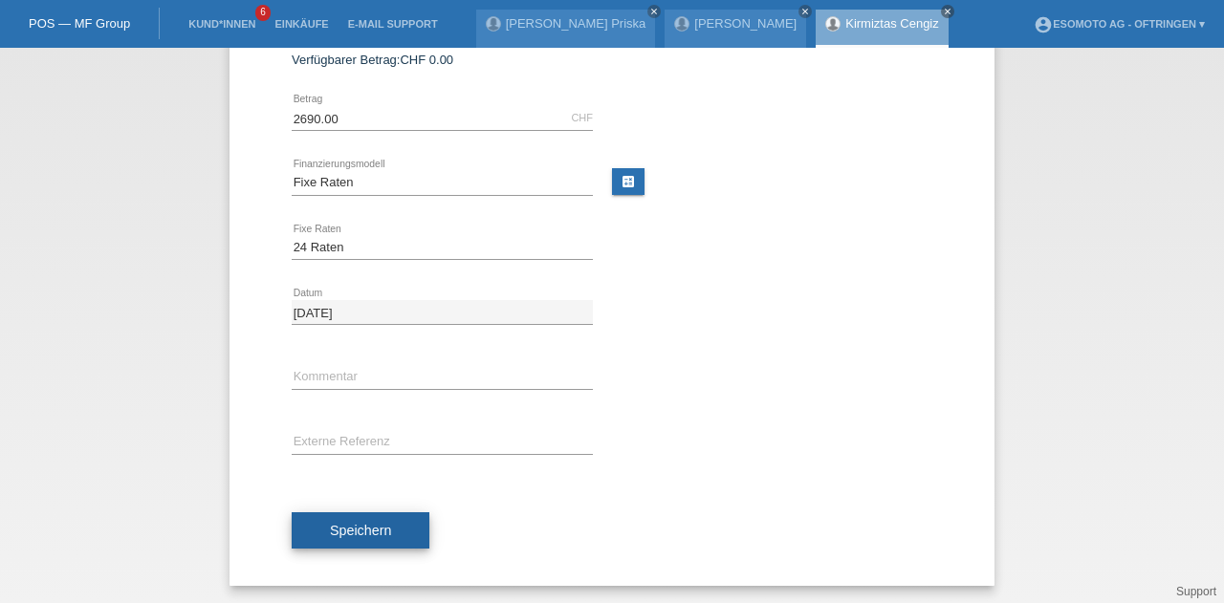
click at [341, 523] on span "Speichern" at bounding box center [360, 530] width 61 height 15
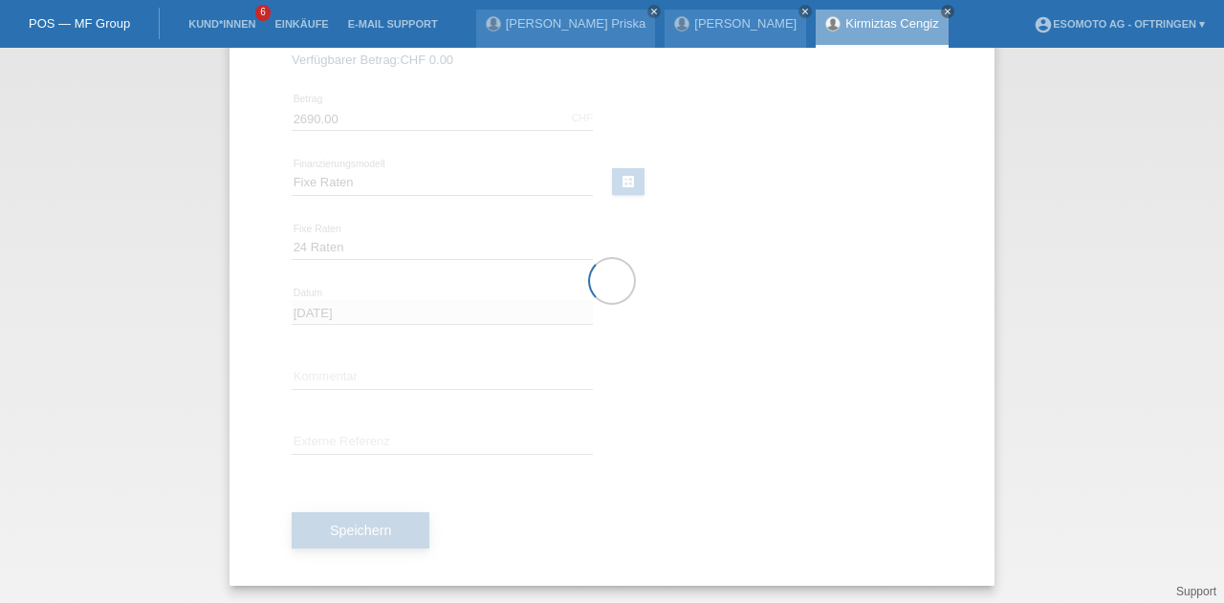
scroll to position [0, 0]
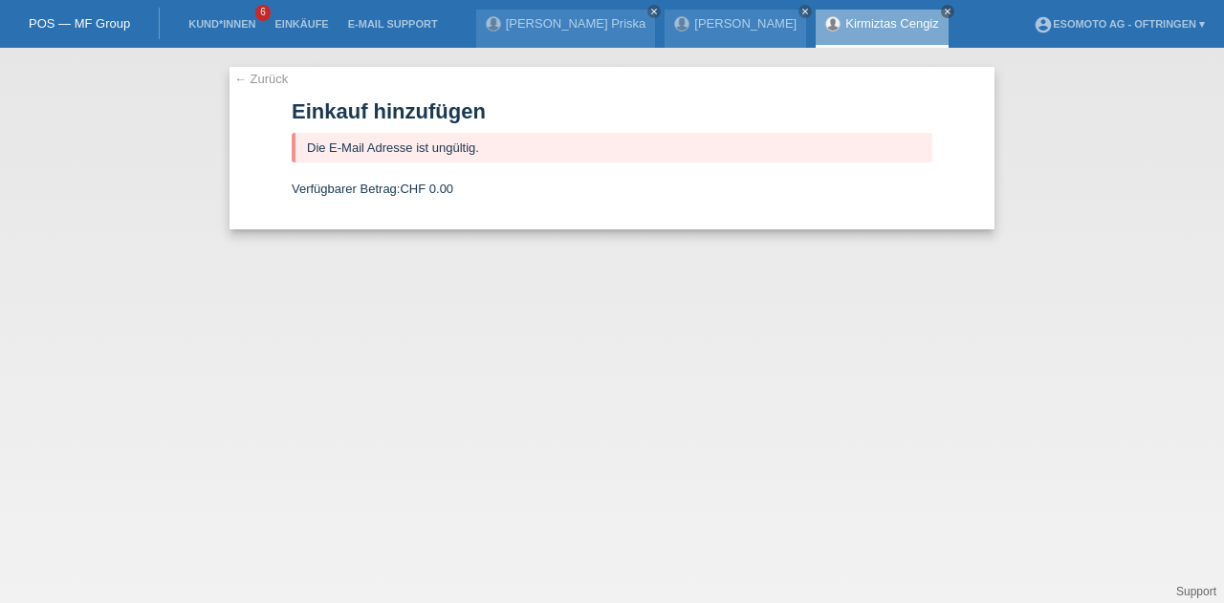
click at [241, 78] on link "← Zurück" at bounding box center [261, 79] width 54 height 14
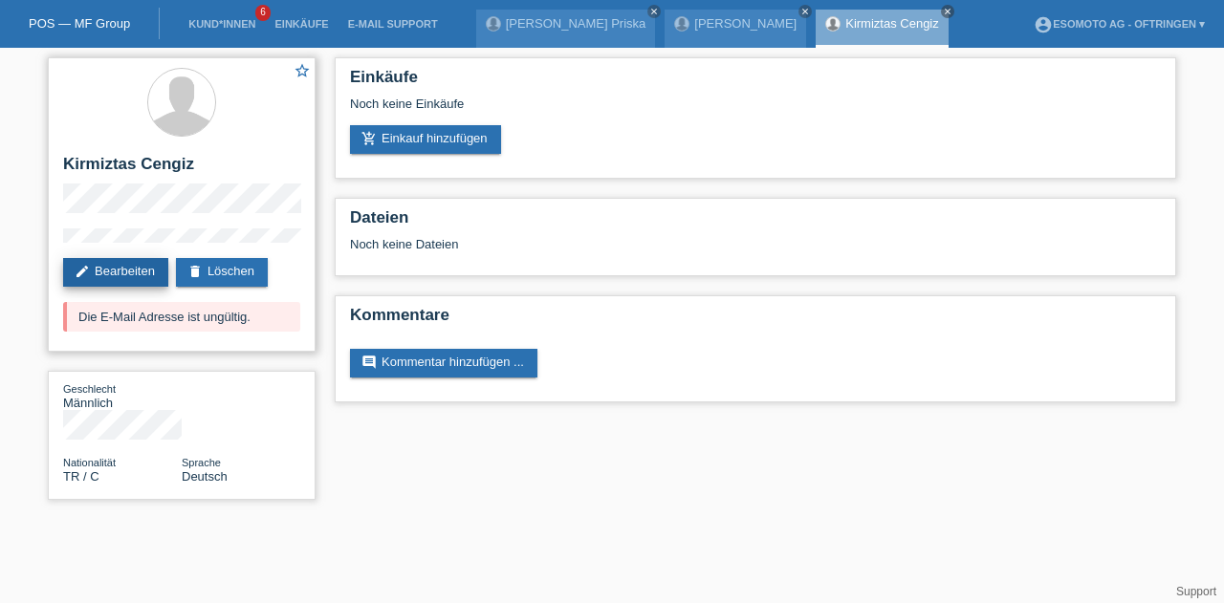
click at [109, 266] on link "edit Bearbeiten" at bounding box center [115, 272] width 105 height 29
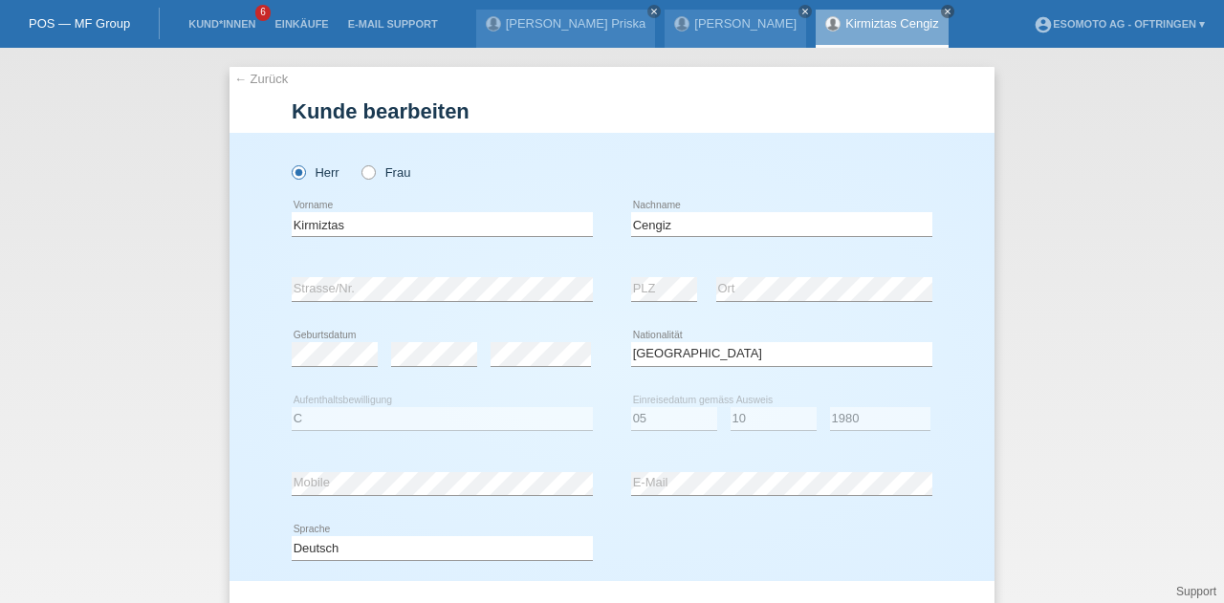
select select "TR"
select select "C"
select select "05"
select select "10"
select select "1980"
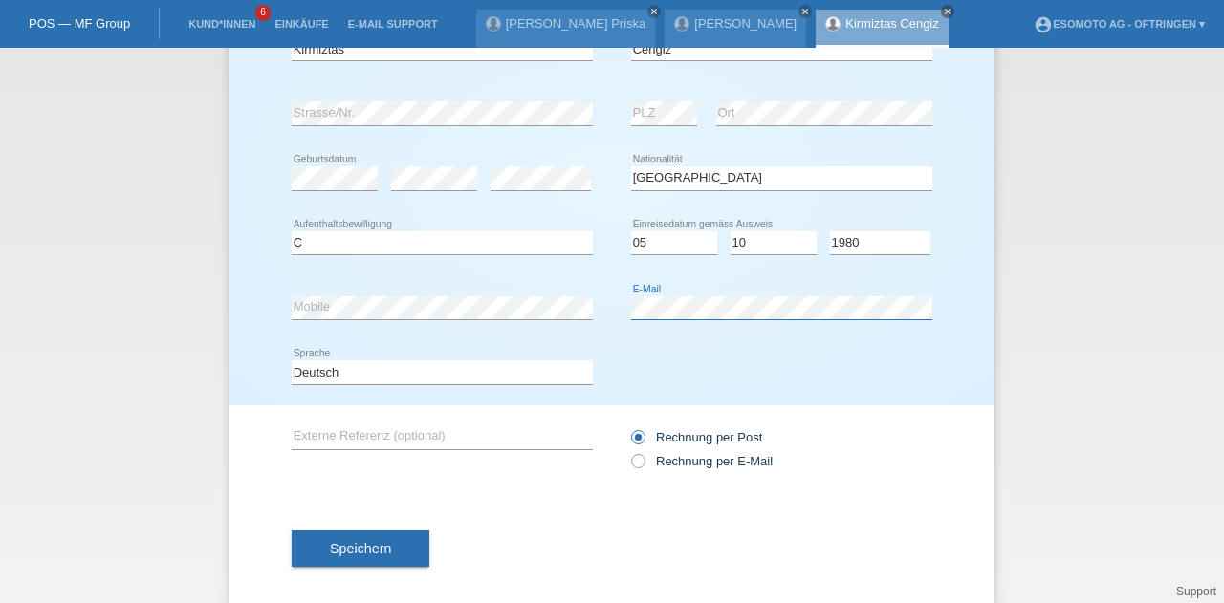
scroll to position [177, 0]
click at [394, 540] on button "Speichern" at bounding box center [361, 548] width 138 height 36
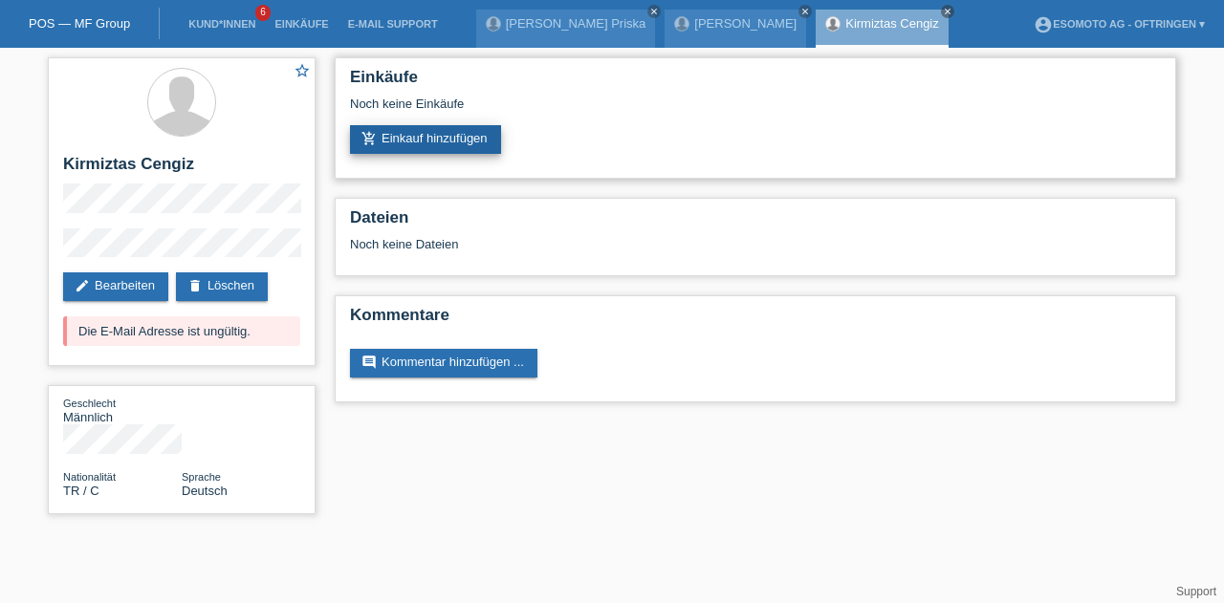
click at [396, 146] on link "add_shopping_cart Einkauf hinzufügen" at bounding box center [425, 139] width 151 height 29
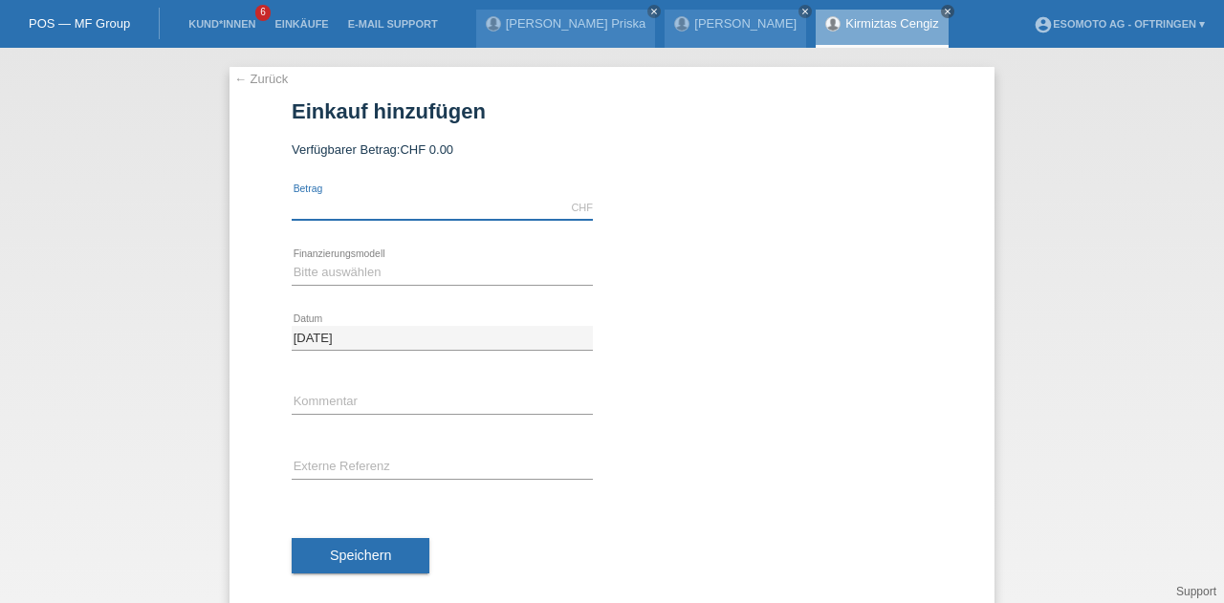
click at [323, 208] on input "text" at bounding box center [442, 208] width 301 height 24
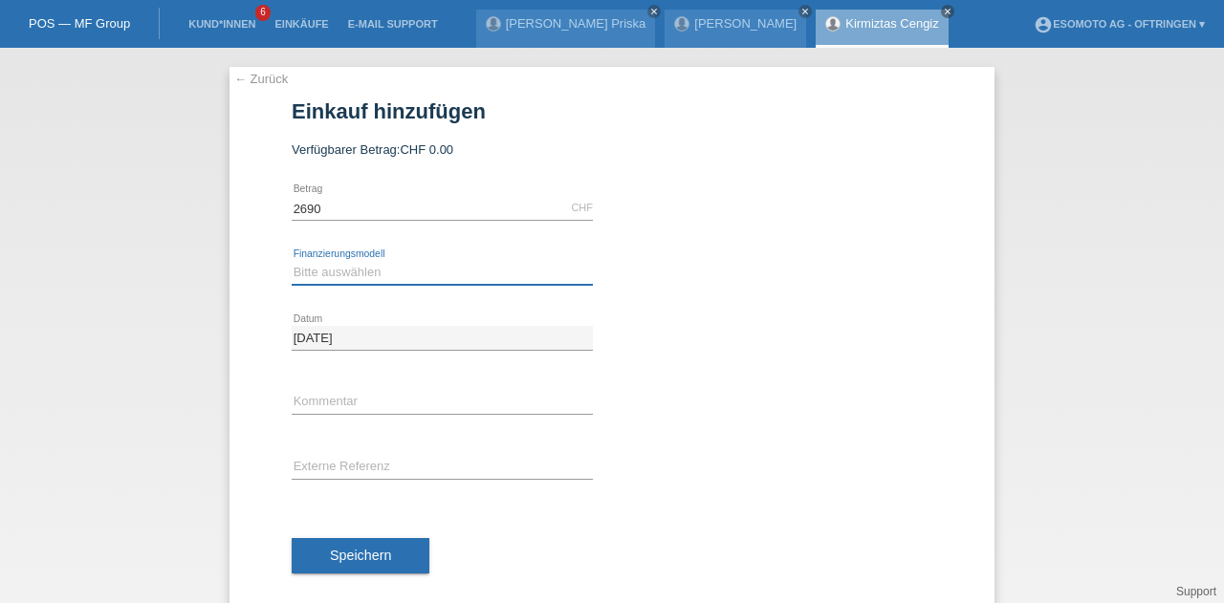
type input "2690.00"
click at [327, 269] on select "Bitte auswählen Fixe Raten Kauf auf Rechnung mit Teilzahlungsoption" at bounding box center [442, 272] width 301 height 23
select select "69"
click at [292, 261] on select "Bitte auswählen Fixe Raten Kauf auf Rechnung mit Teilzahlungsoption" at bounding box center [442, 272] width 301 height 23
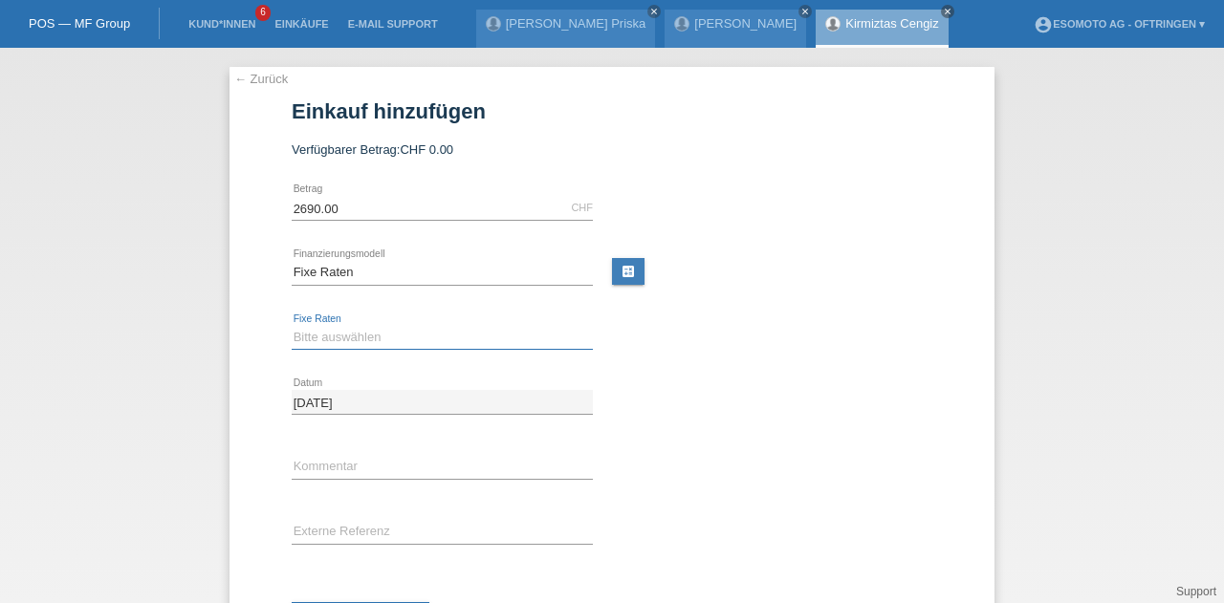
click at [323, 334] on select "Bitte auswählen 12 Raten 24 Raten 36 Raten 48 Raten" at bounding box center [442, 337] width 301 height 23
select select "139"
click at [292, 326] on select "Bitte auswählen 12 Raten 24 Raten 36 Raten 48 Raten" at bounding box center [442, 337] width 301 height 23
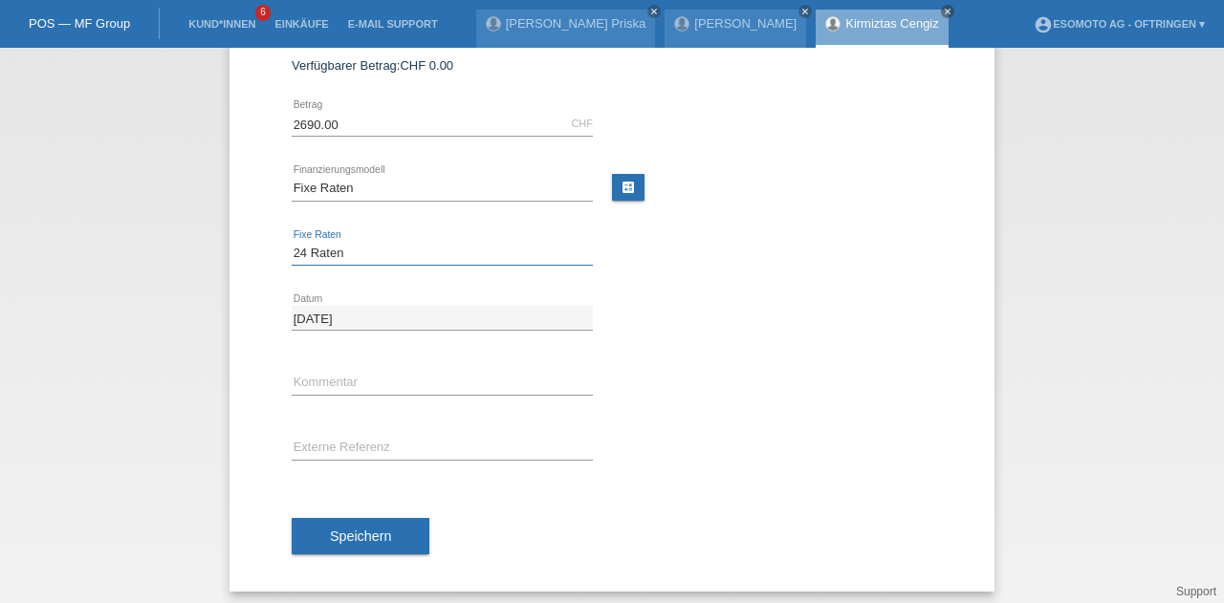
scroll to position [85, 0]
click at [338, 533] on span "Speichern" at bounding box center [360, 535] width 61 height 15
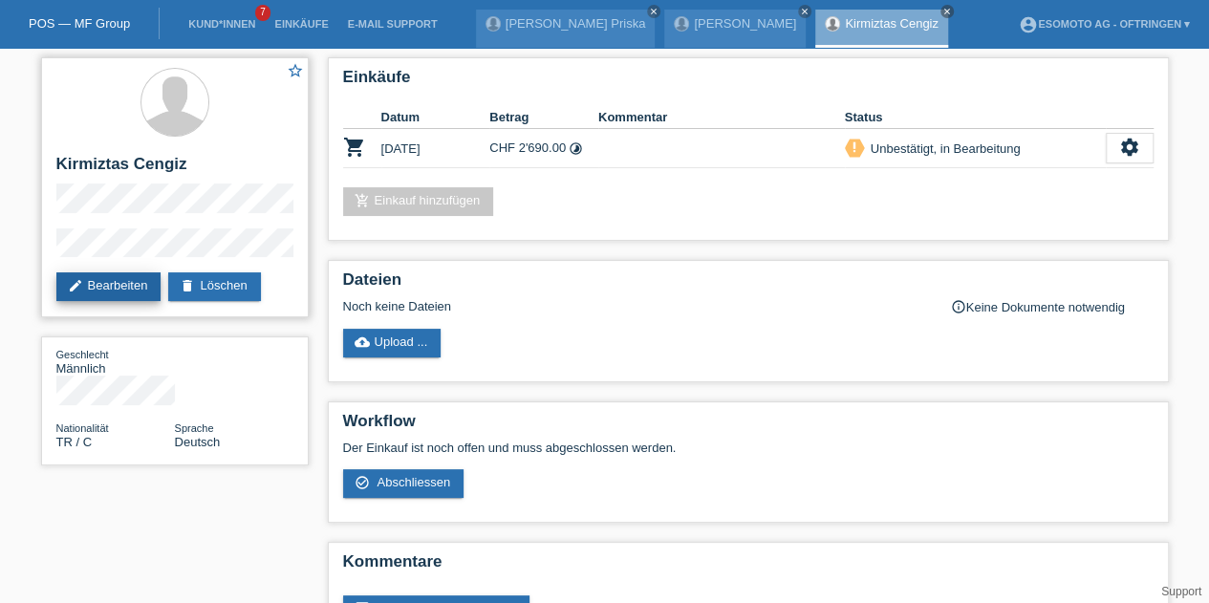
click at [84, 282] on link "edit Bearbeiten" at bounding box center [108, 286] width 105 height 29
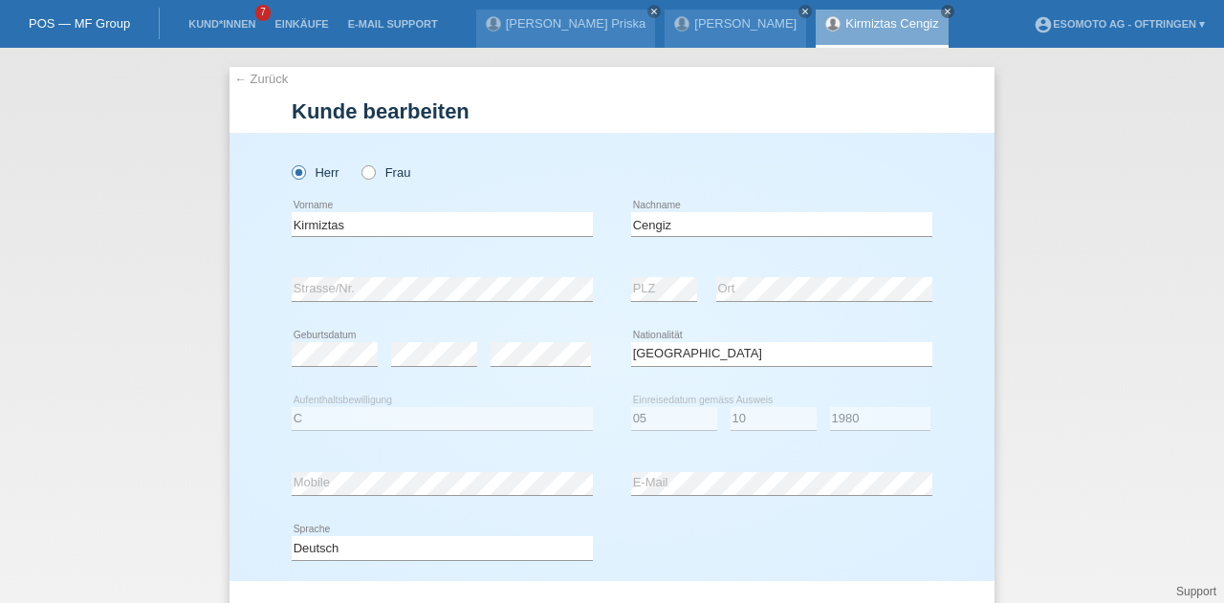
select select "TR"
select select "C"
select select "05"
select select "10"
select select "1980"
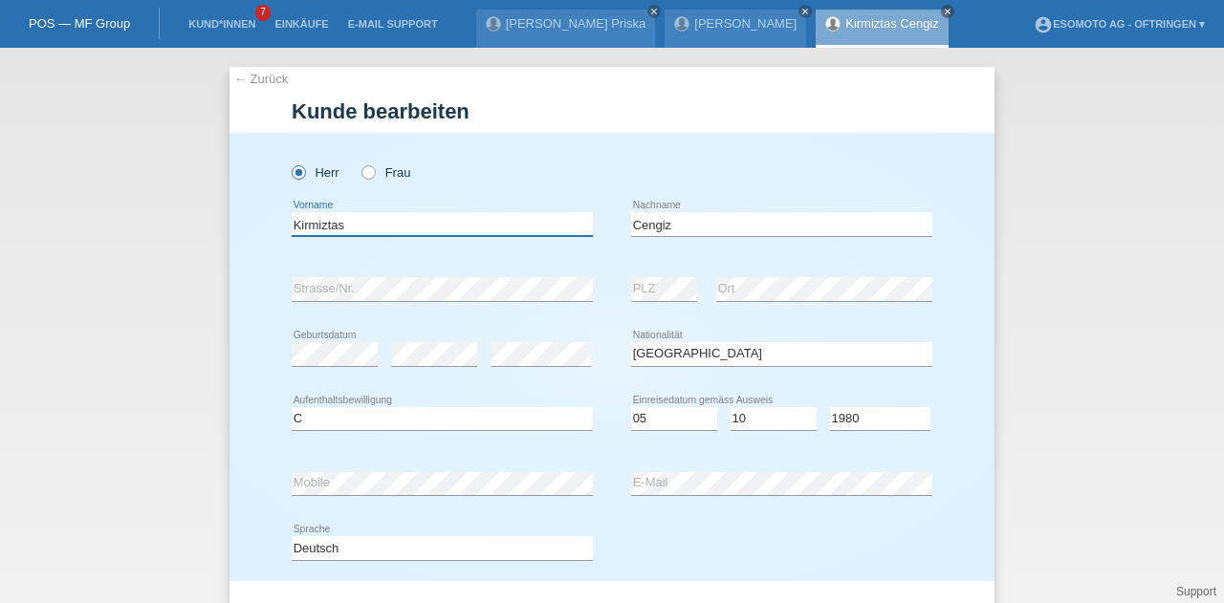
drag, startPoint x: 348, startPoint y: 225, endPoint x: 213, endPoint y: 255, distance: 138.2
click at [213, 255] on div "← Zurück Kunde bearbeiten Herr Frau Kirmiztas error Vorname PLZ" at bounding box center [612, 325] width 1224 height 555
click at [631, 224] on input "Cengiz" at bounding box center [781, 224] width 301 height 24
click at [210, 321] on div "← Zurück Kunde bearbeiten Herr Frau Kirmiztas error Vorname PLZ" at bounding box center [612, 325] width 1224 height 555
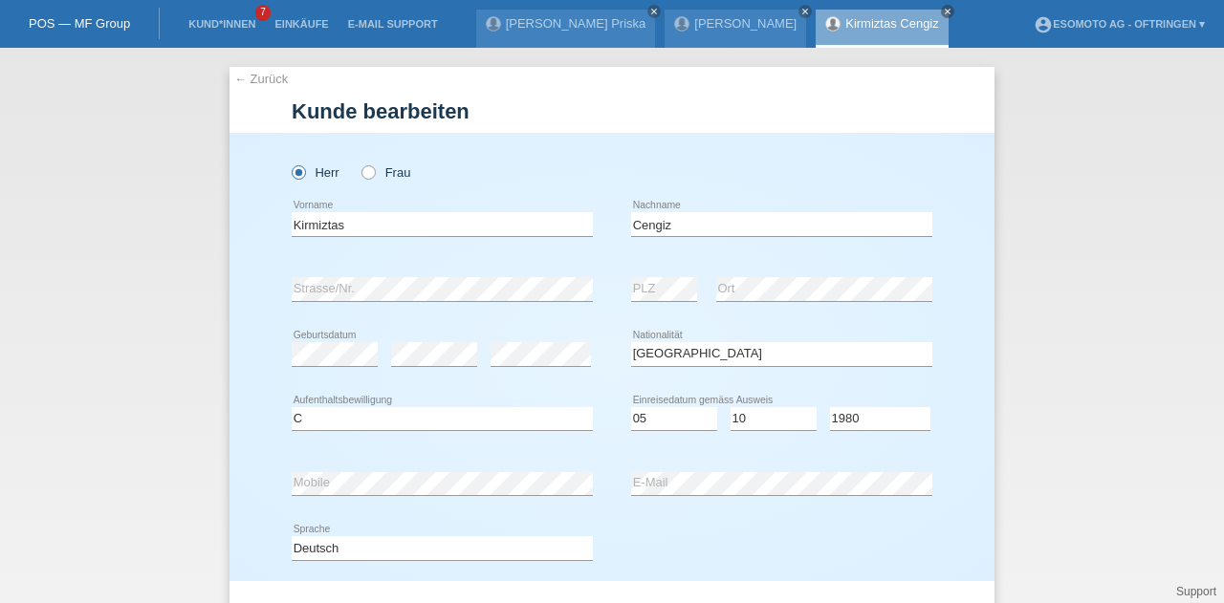
click at [256, 81] on link "← Zurück" at bounding box center [261, 79] width 54 height 14
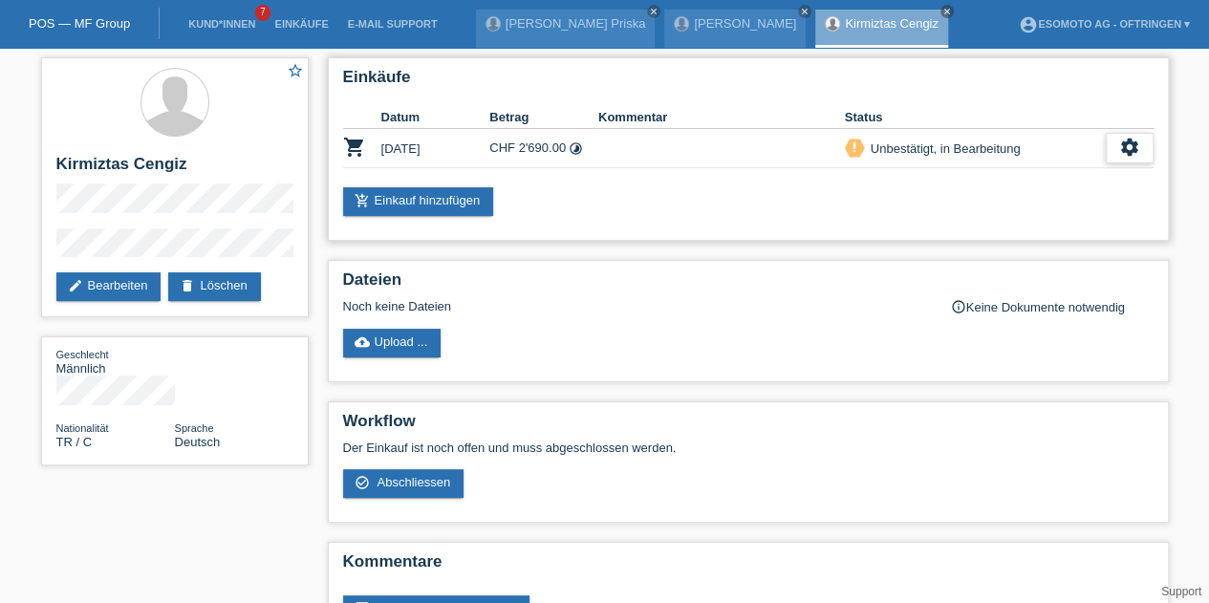
click at [1130, 148] on icon "settings" at bounding box center [1130, 147] width 21 height 21
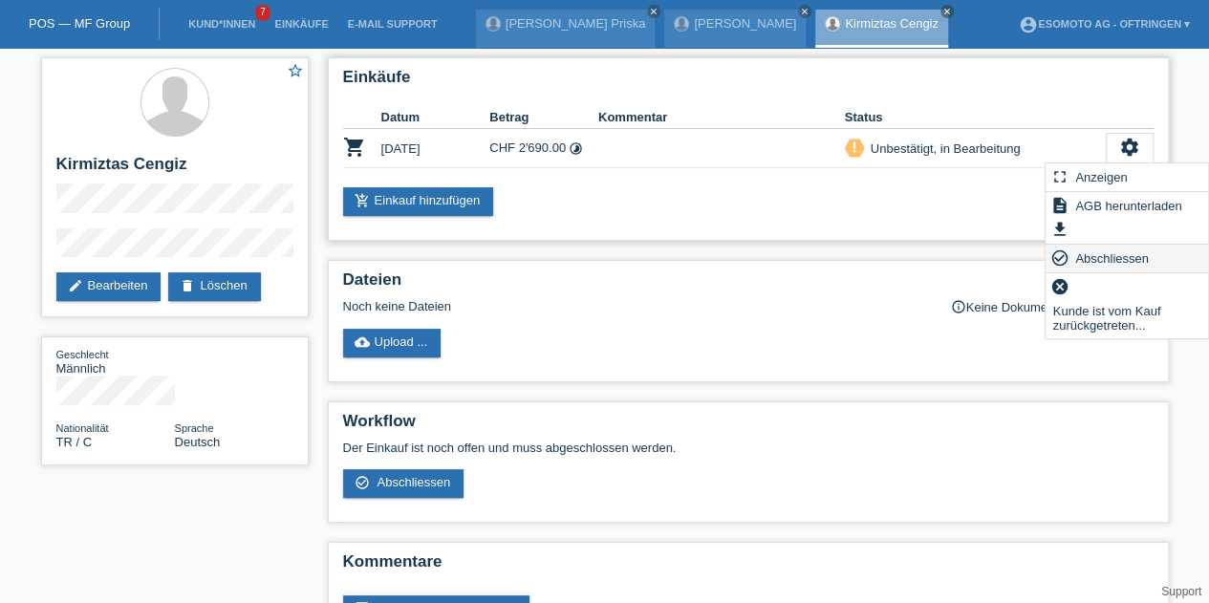
click at [1080, 253] on span "Abschliessen" at bounding box center [1112, 258] width 79 height 23
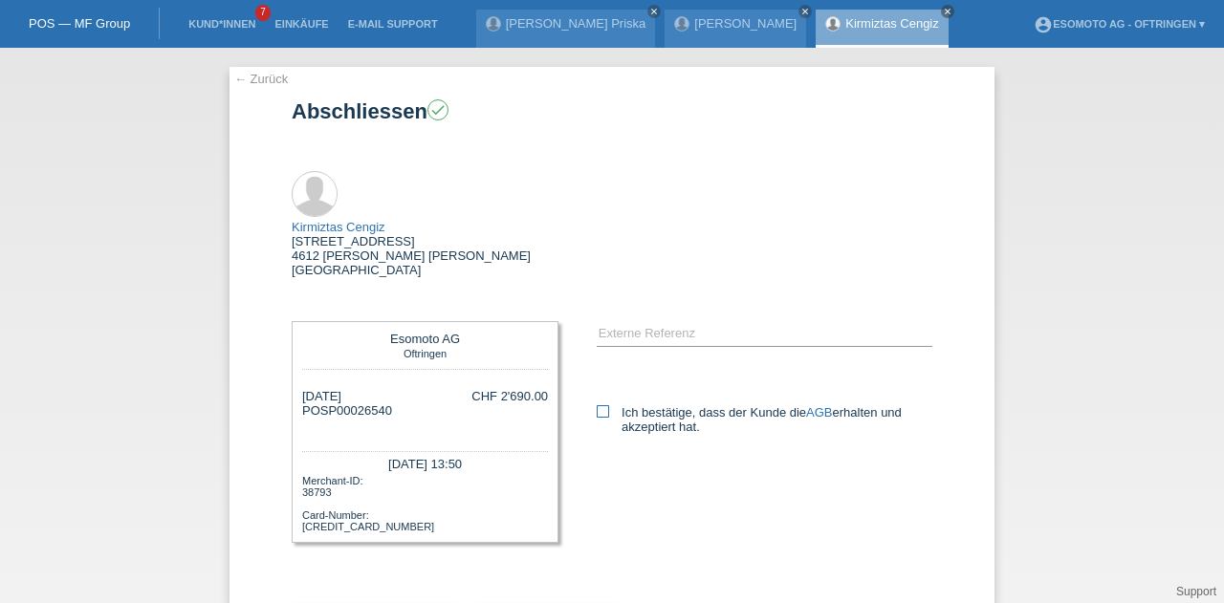
click at [597, 405] on icon at bounding box center [603, 411] width 12 height 12
click at [597, 405] on input "Ich bestätige, dass der Kunde die AGB erhalten und akzeptiert hat." at bounding box center [603, 411] width 12 height 12
checkbox input "true"
